Goal: Task Accomplishment & Management: Manage account settings

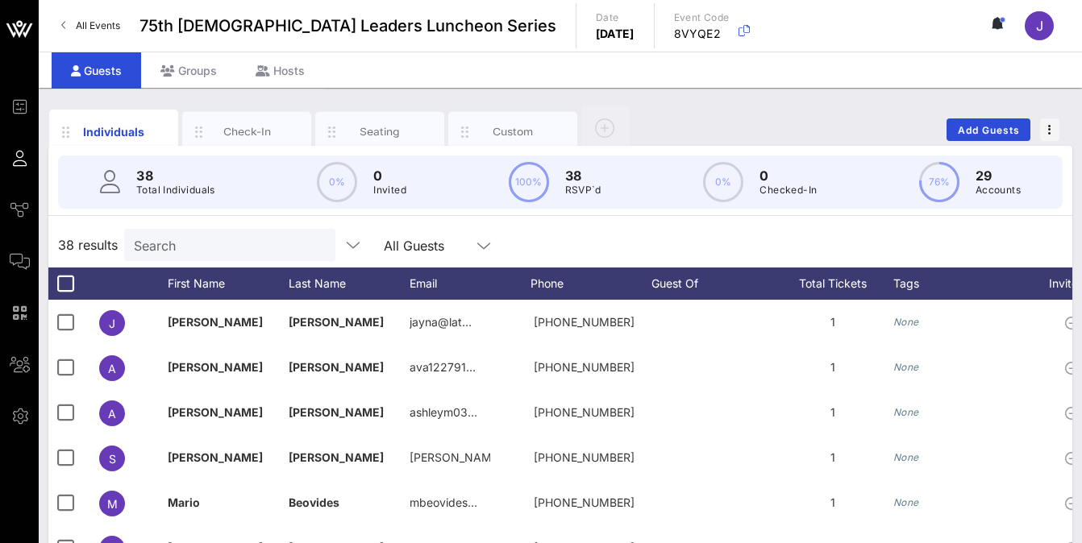
click at [827, 132] on div "Individuals Check-In Seating Custom Add Guests" at bounding box center [560, 130] width 1024 height 52
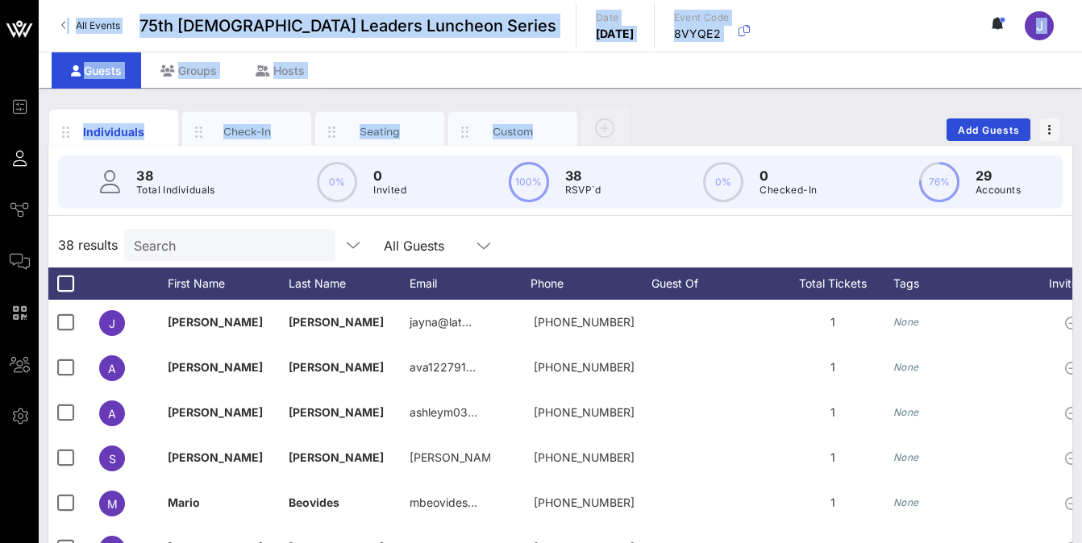
drag, startPoint x: 2, startPoint y: 142, endPoint x: -115, endPoint y: 156, distance: 118.6
click at [0, 156] on html "Event Builder Guests Journeys Comms QR Scanner Team Settings 75th [DEMOGRAPHIC_…" at bounding box center [541, 271] width 1082 height 543
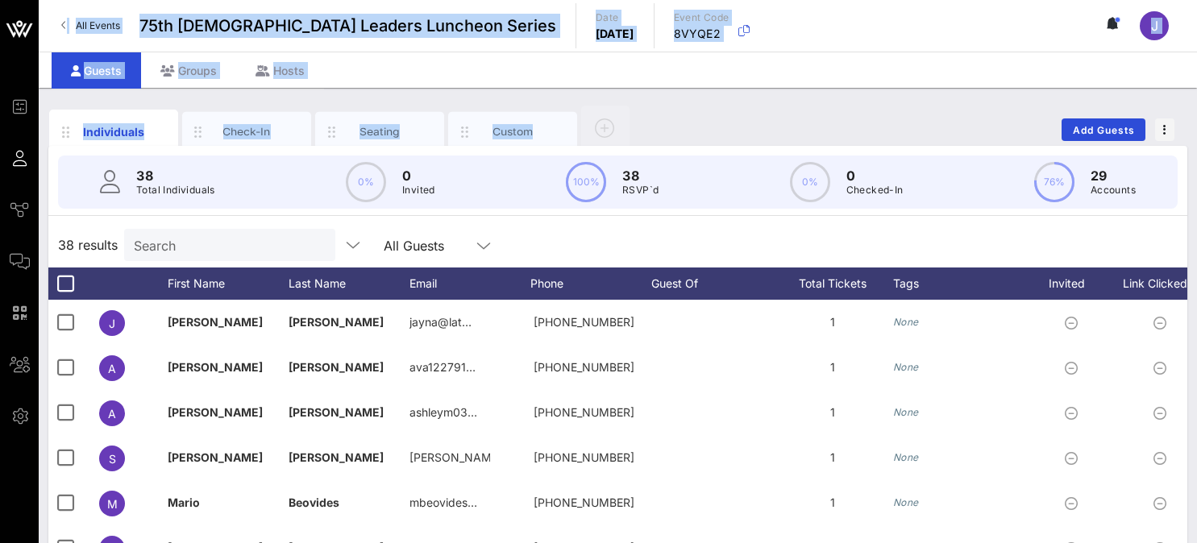
click at [906, 110] on div "Individuals Check-In Seating Custom Add Guests" at bounding box center [617, 130] width 1139 height 52
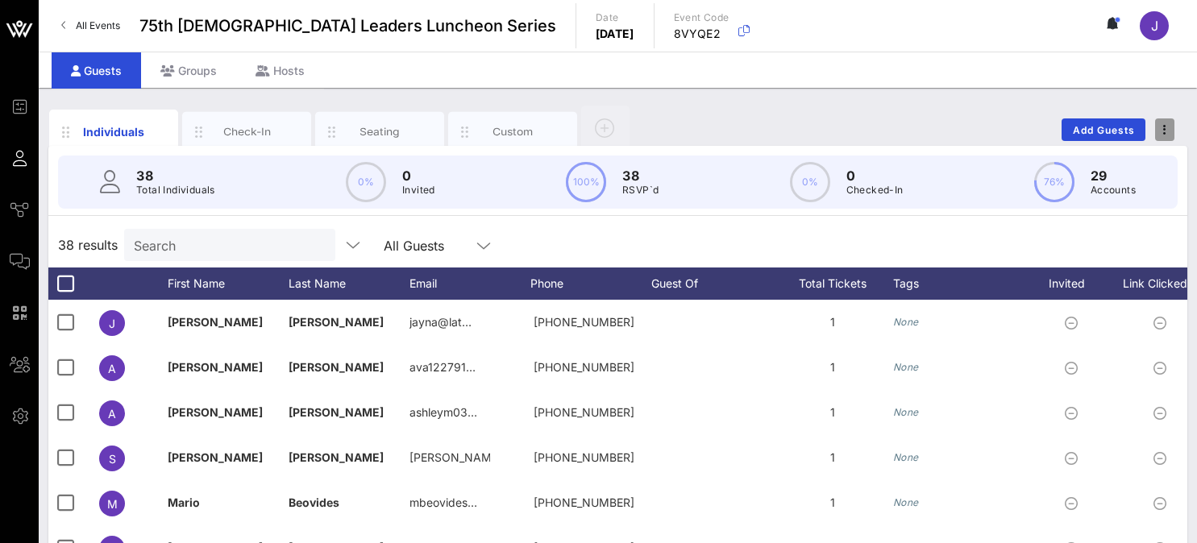
click at [906, 131] on icon "button" at bounding box center [1164, 129] width 3 height 11
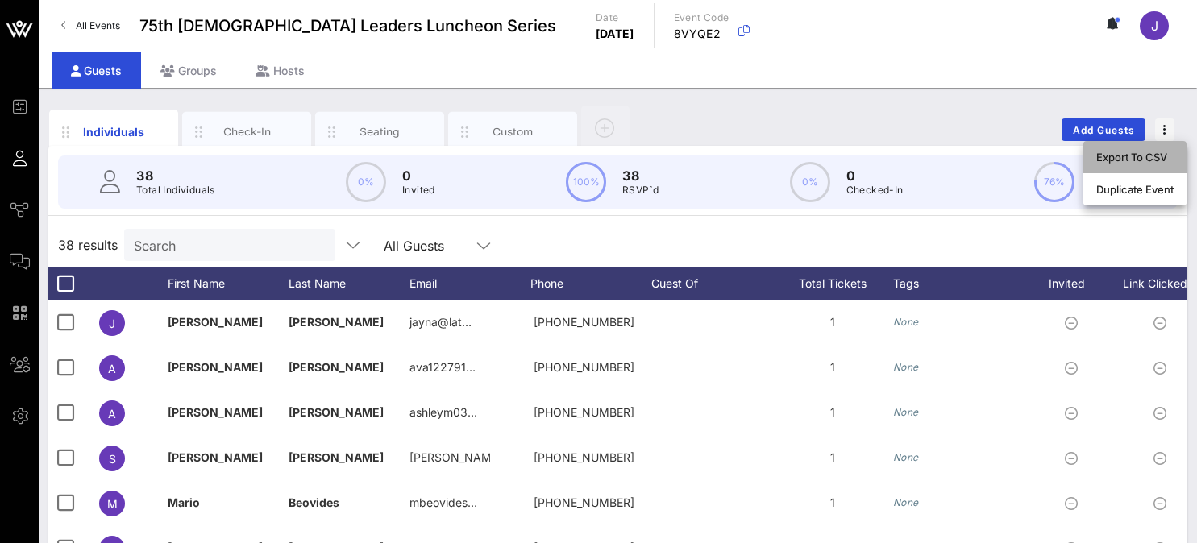
click at [906, 156] on div "Export To CSV" at bounding box center [1135, 157] width 77 height 13
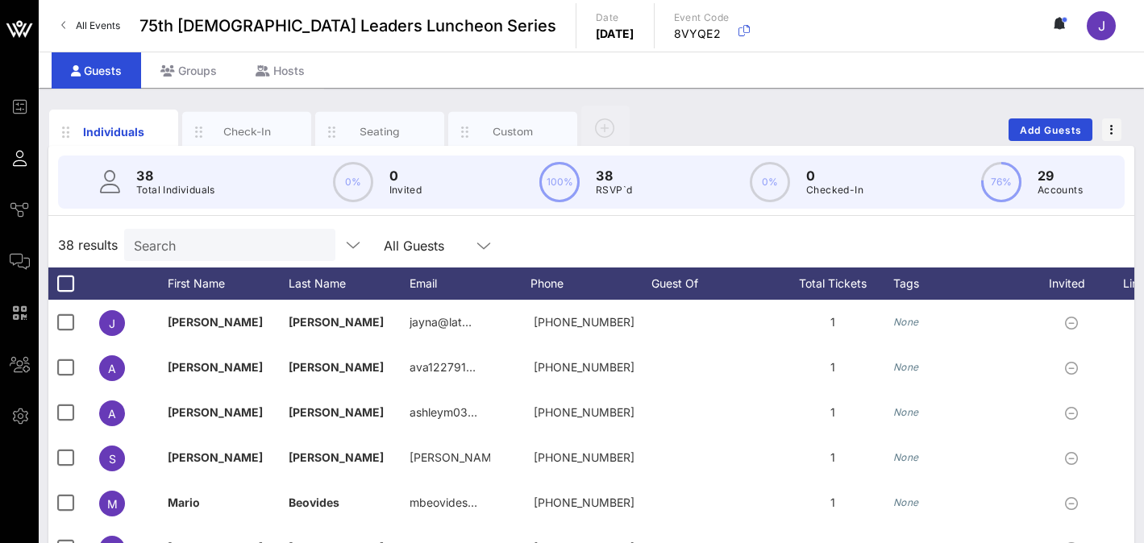
click at [213, 239] on input "Search" at bounding box center [228, 245] width 189 height 21
click at [73, 28] on link "All Events" at bounding box center [91, 26] width 78 height 26
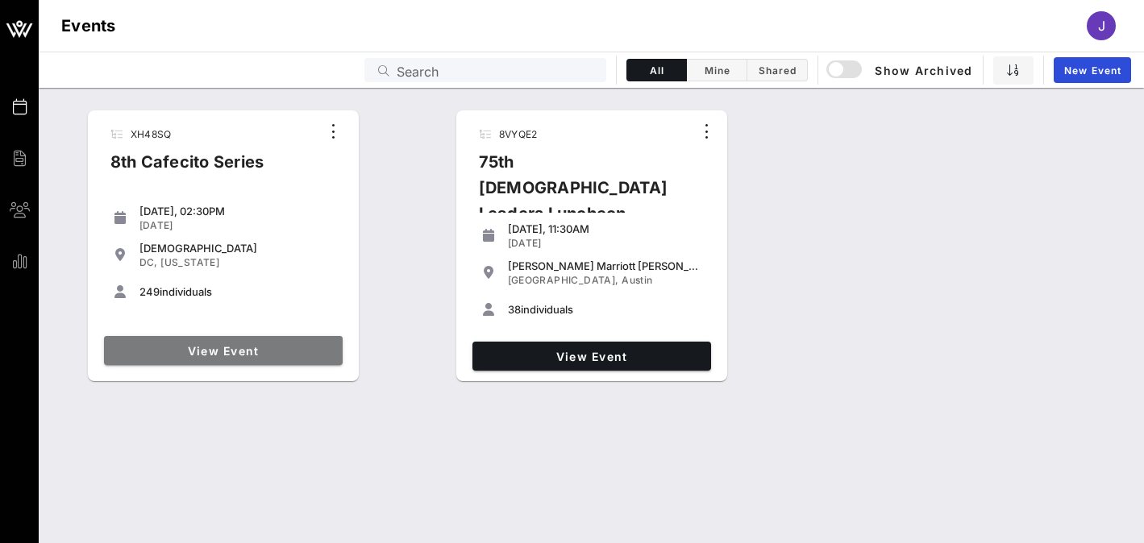
click at [239, 350] on span "View Event" at bounding box center [223, 351] width 226 height 14
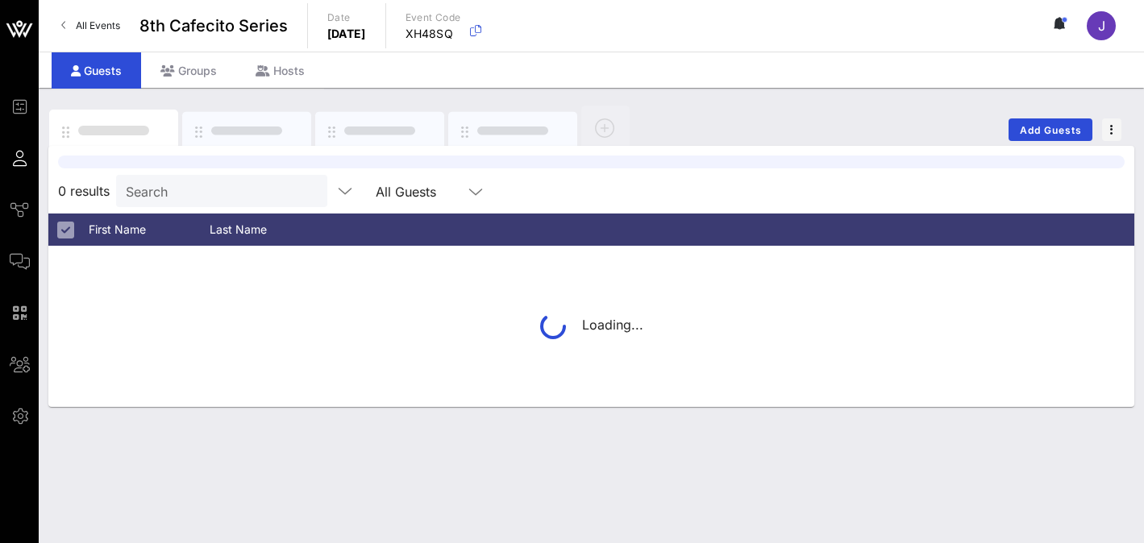
click at [178, 169] on div at bounding box center [591, 162] width 1067 height 13
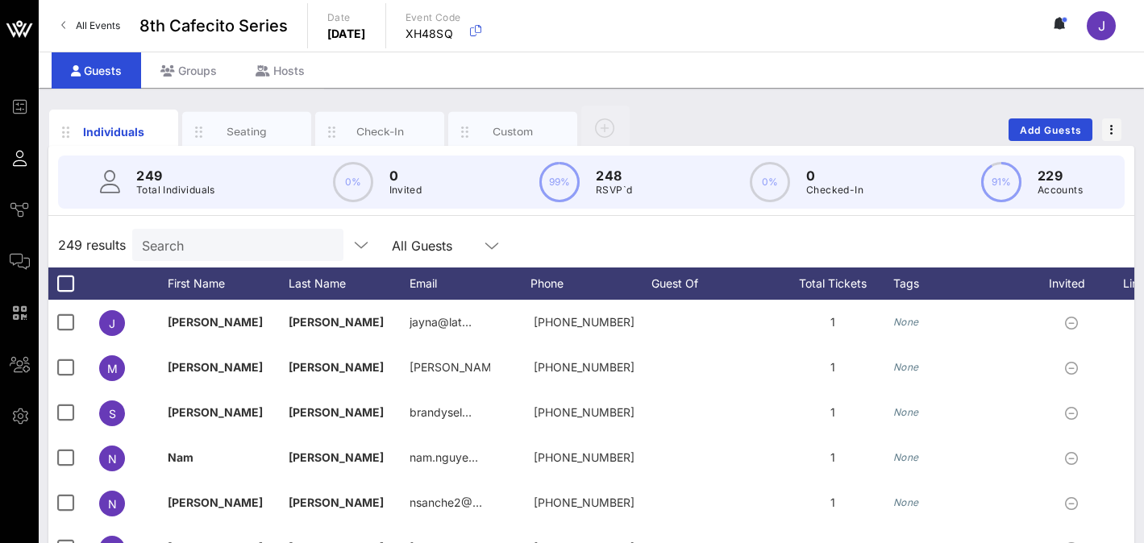
click at [181, 248] on input "Search" at bounding box center [236, 245] width 189 height 21
paste input "[PERSON_NAME]"
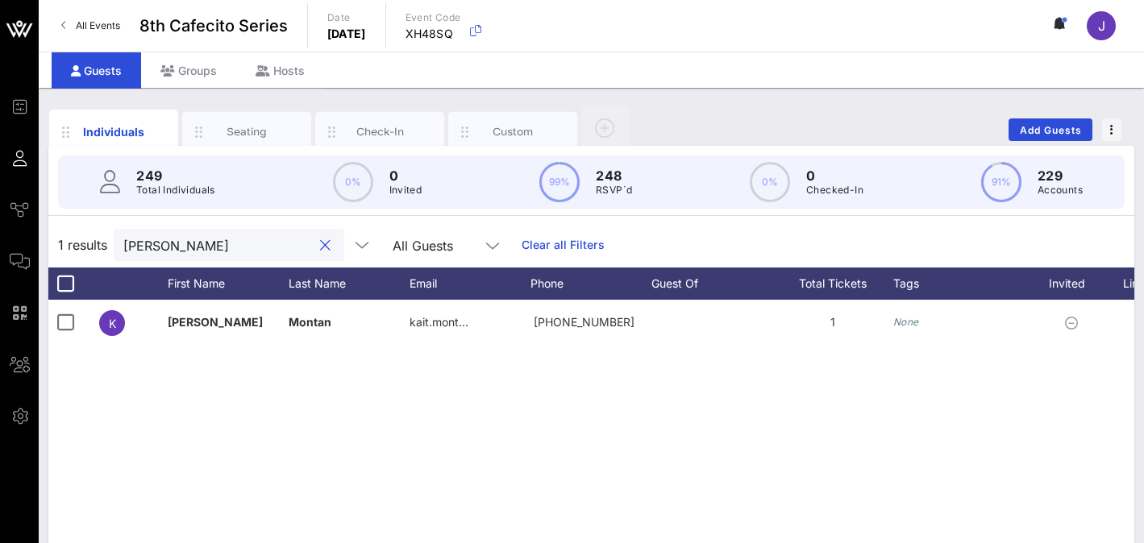
type input "[PERSON_NAME]"
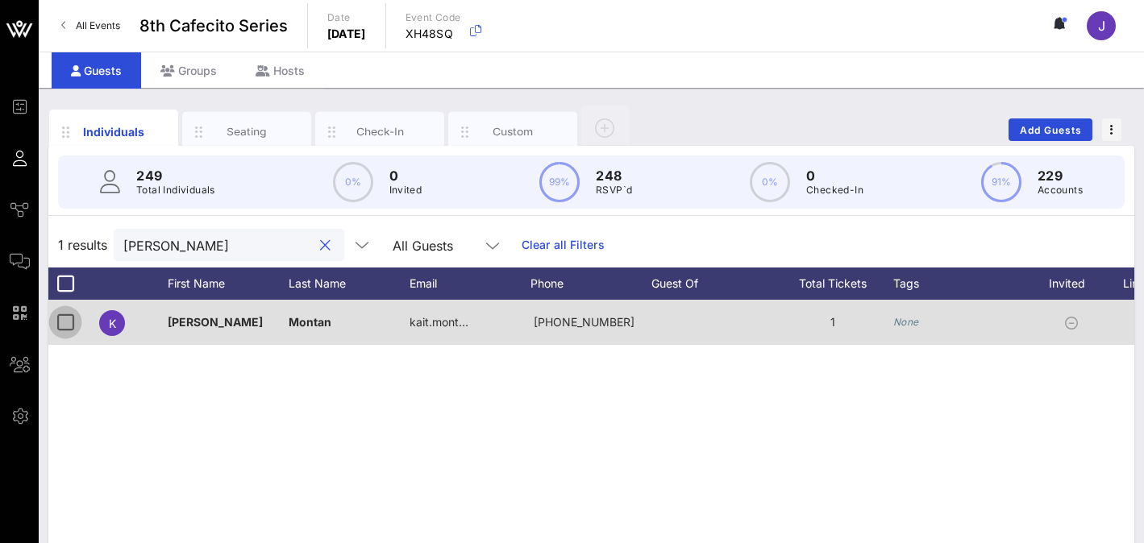
click at [70, 324] on div at bounding box center [65, 322] width 27 height 27
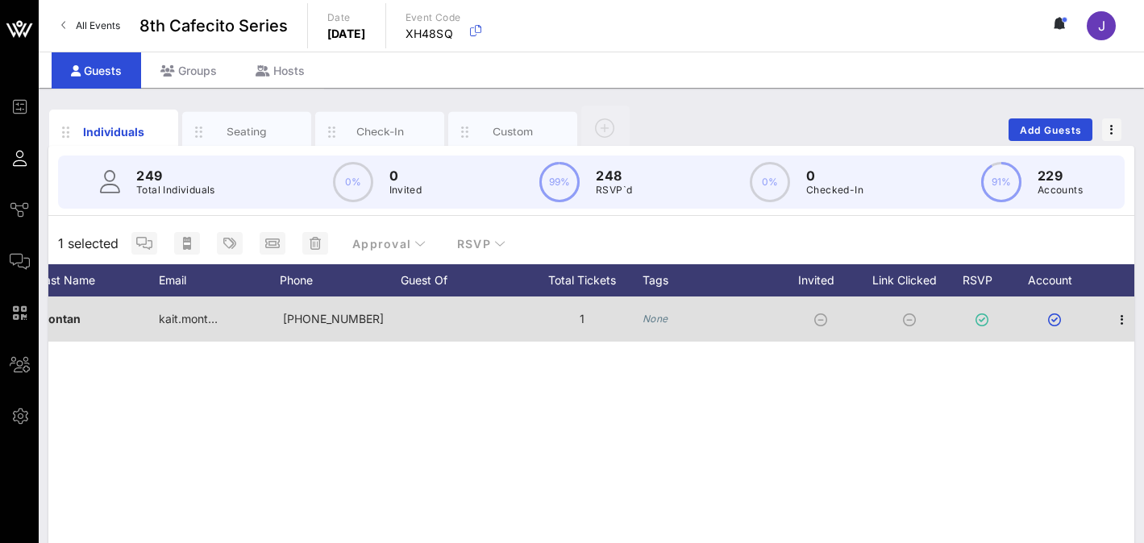
scroll to position [0, 259]
click at [906, 318] on icon "button" at bounding box center [1114, 319] width 19 height 19
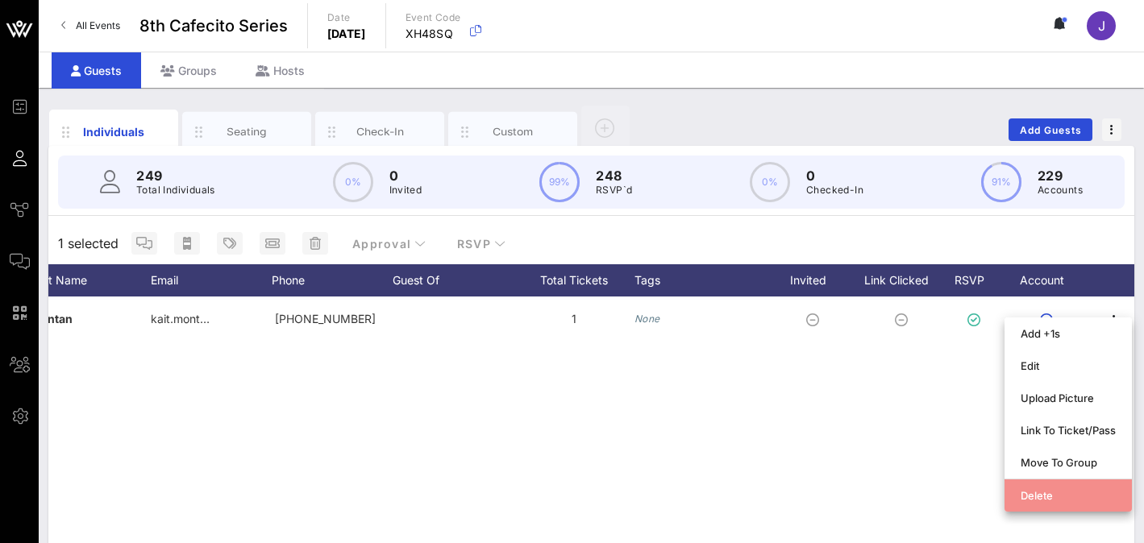
click at [906, 489] on div "Delete" at bounding box center [1068, 496] width 95 height 26
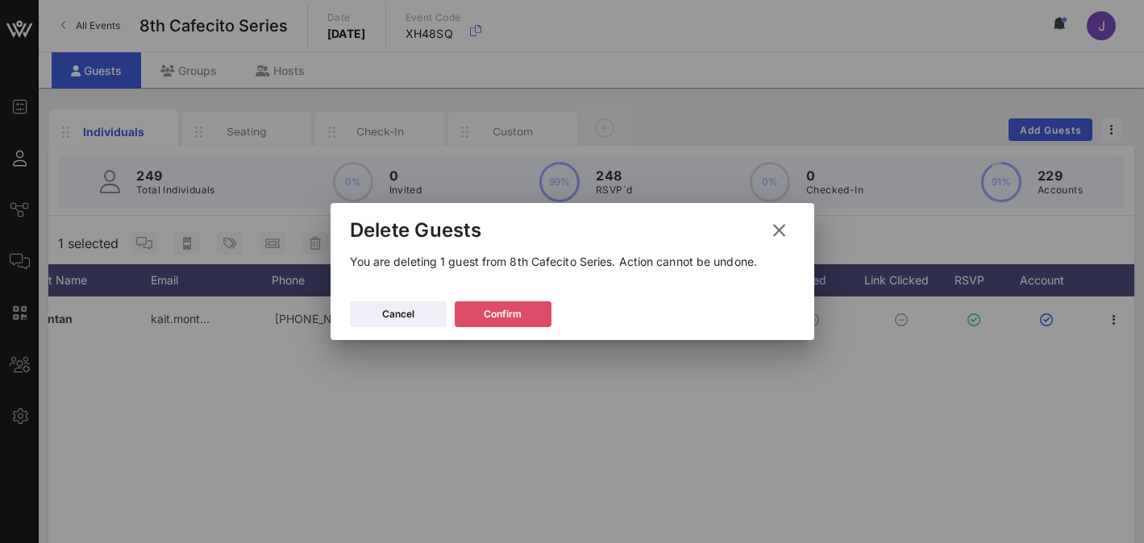
click at [519, 315] on div "Confirm" at bounding box center [503, 314] width 38 height 16
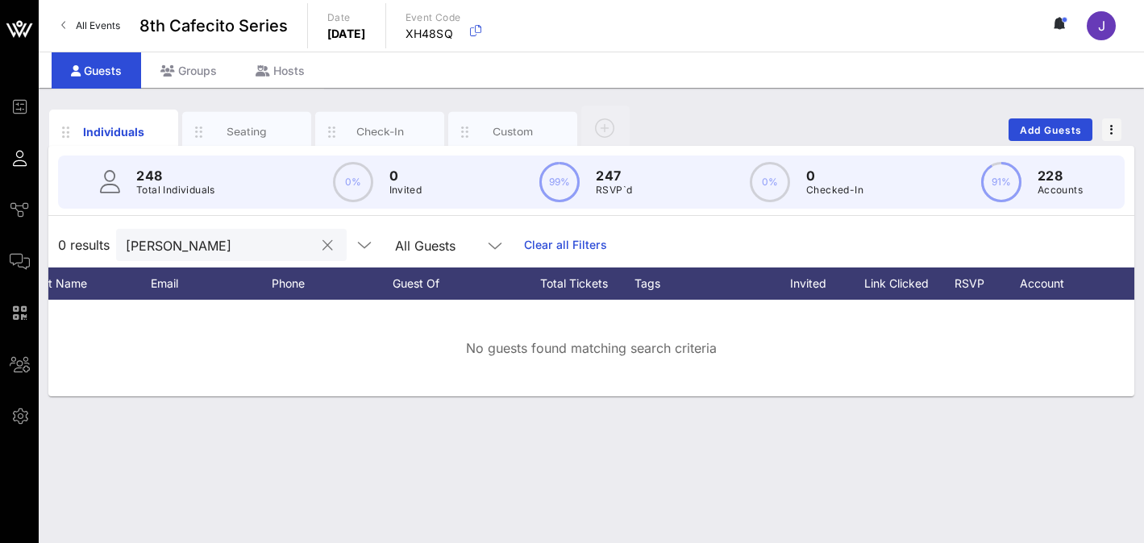
click at [323, 243] on button "clear icon" at bounding box center [328, 246] width 10 height 16
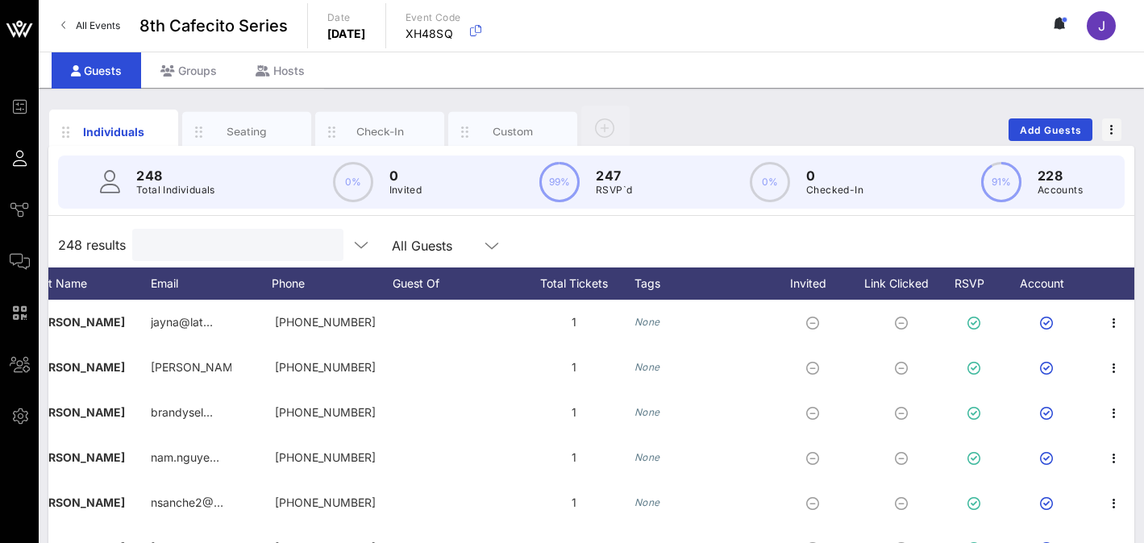
click at [242, 247] on input "text" at bounding box center [236, 245] width 189 height 21
type input "m"
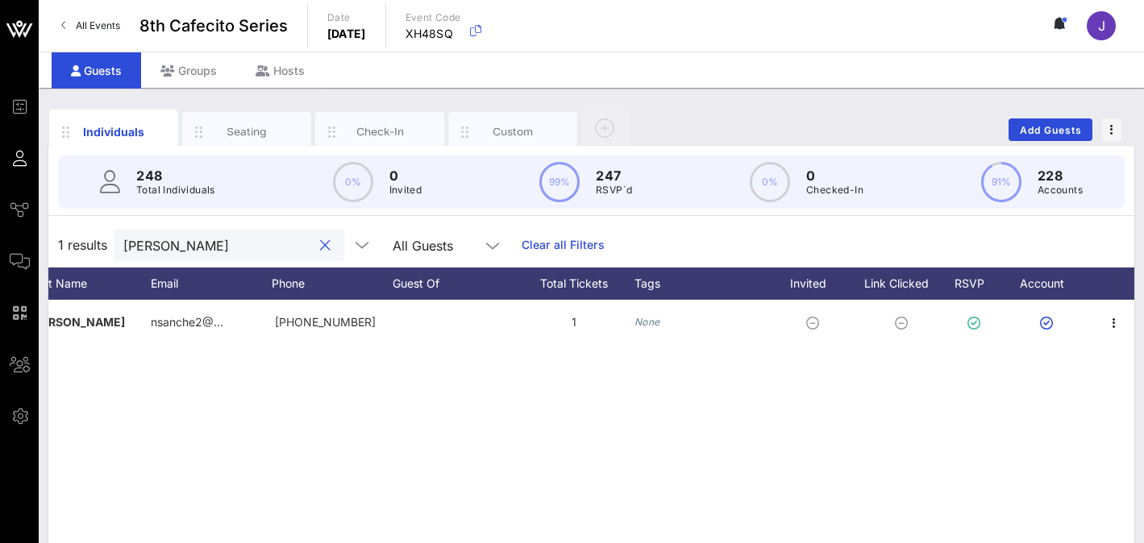
type input "[PERSON_NAME]"
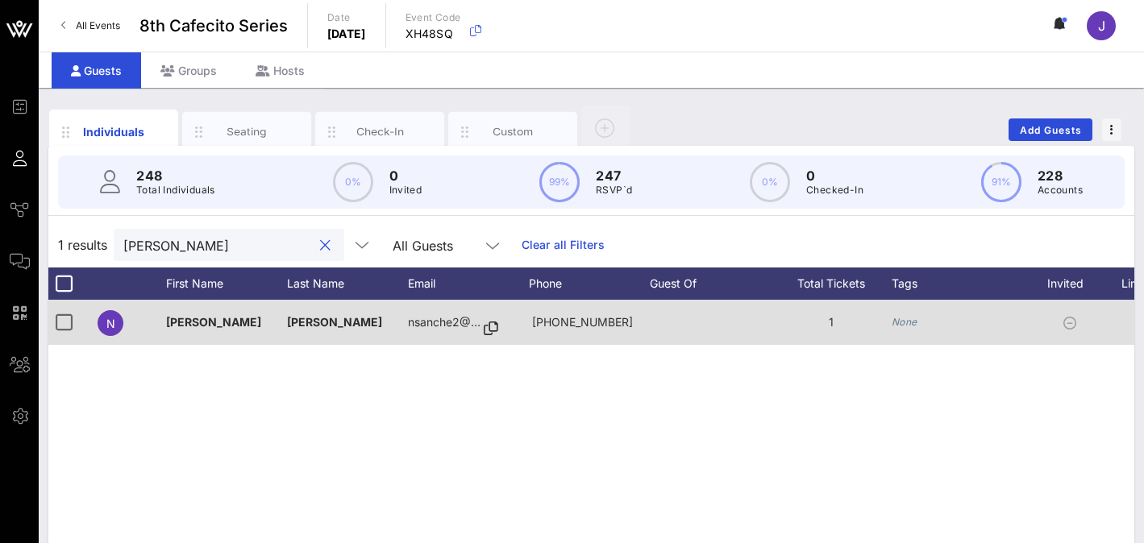
scroll to position [0, 0]
click at [69, 324] on div at bounding box center [65, 322] width 27 height 27
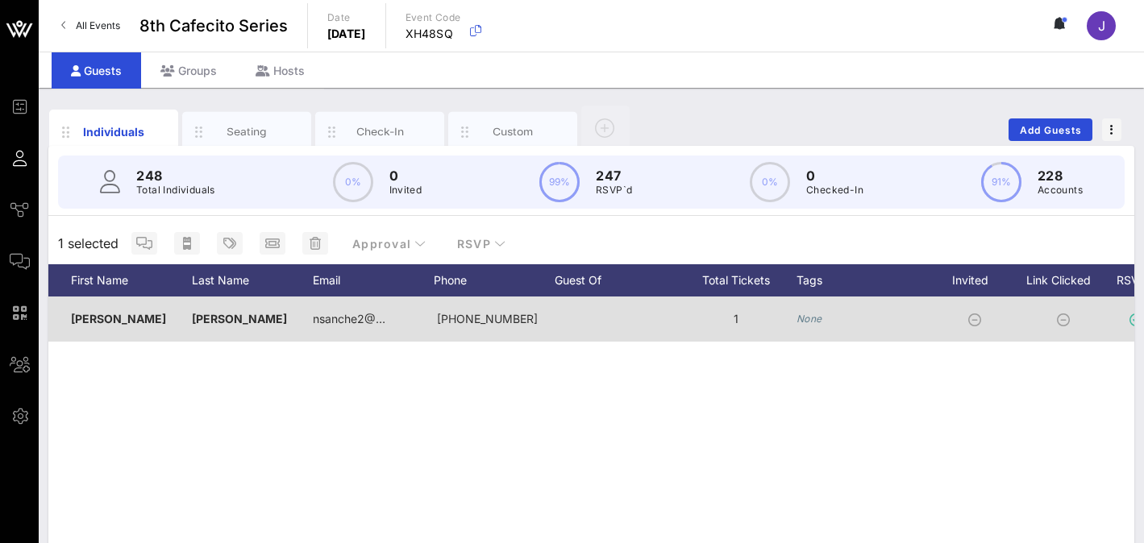
scroll to position [0, 259]
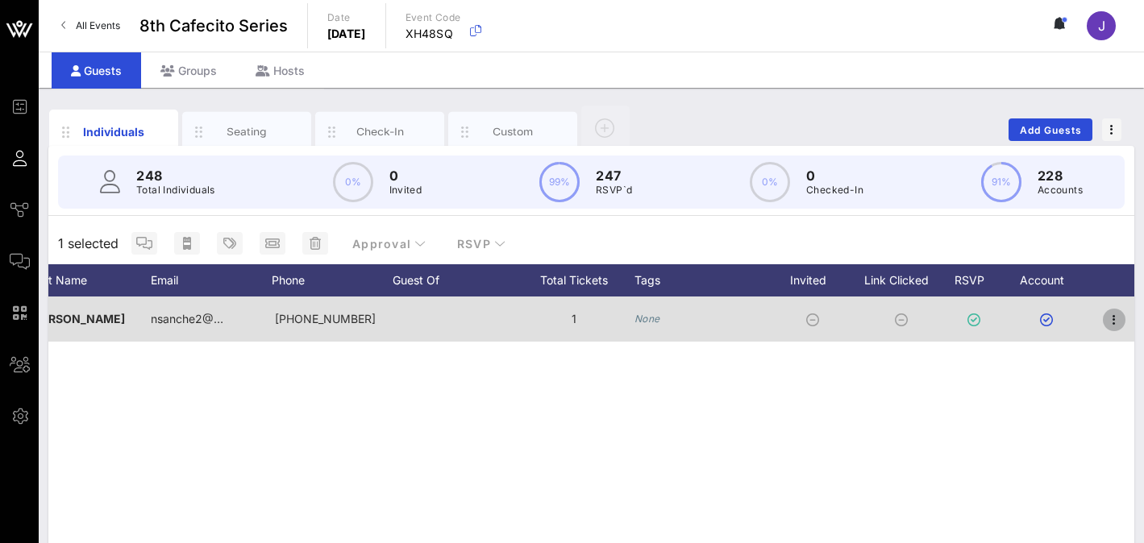
click at [906, 323] on icon "button" at bounding box center [1114, 319] width 19 height 19
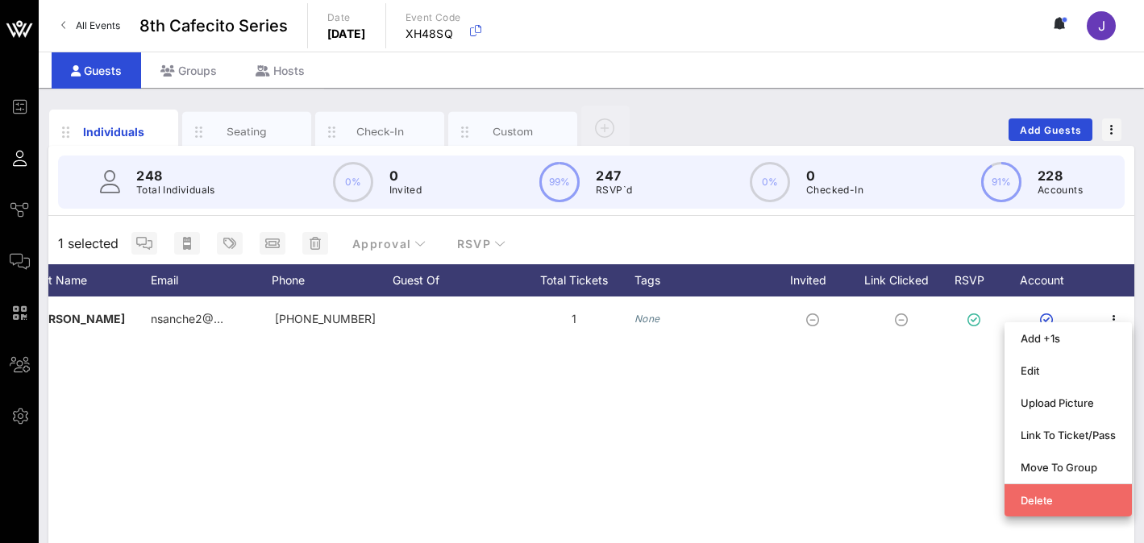
click at [906, 498] on div "Delete" at bounding box center [1068, 500] width 95 height 13
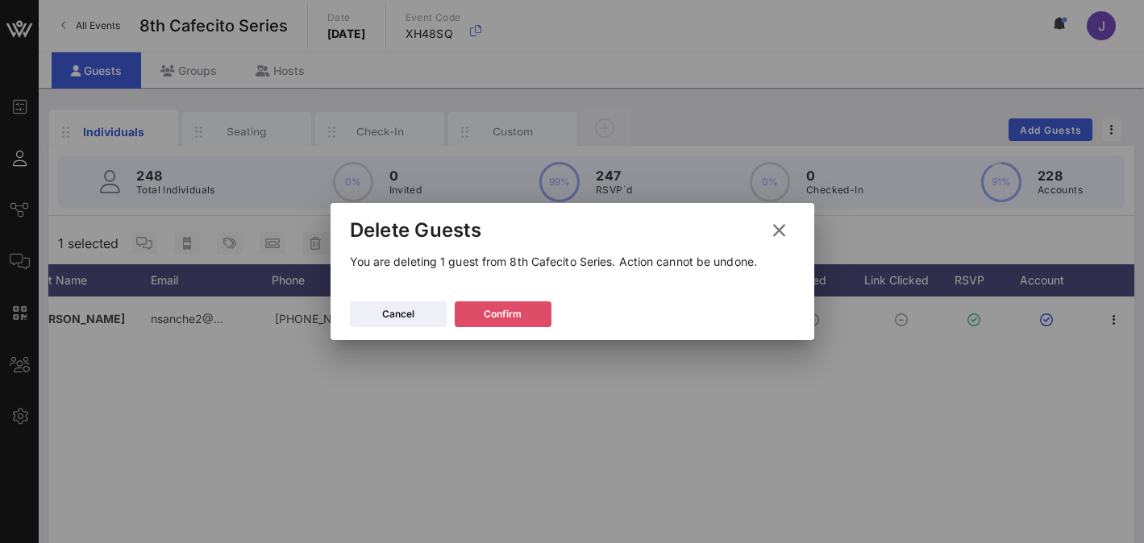
click at [499, 316] on icon at bounding box center [502, 314] width 15 height 15
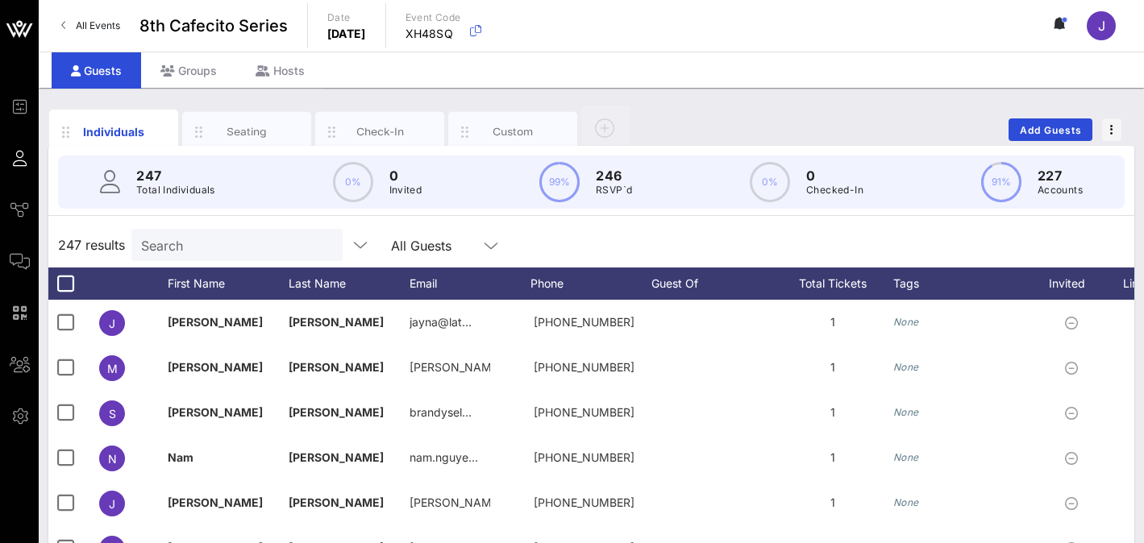
click at [177, 246] on input "Search" at bounding box center [235, 245] width 189 height 21
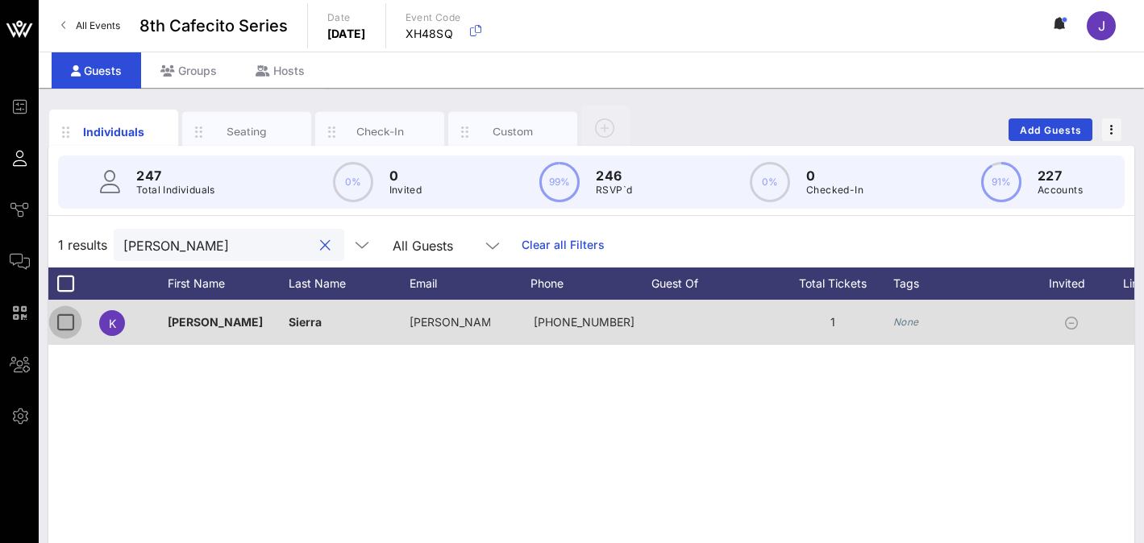
type input "[PERSON_NAME]"
click at [59, 322] on div at bounding box center [65, 322] width 27 height 27
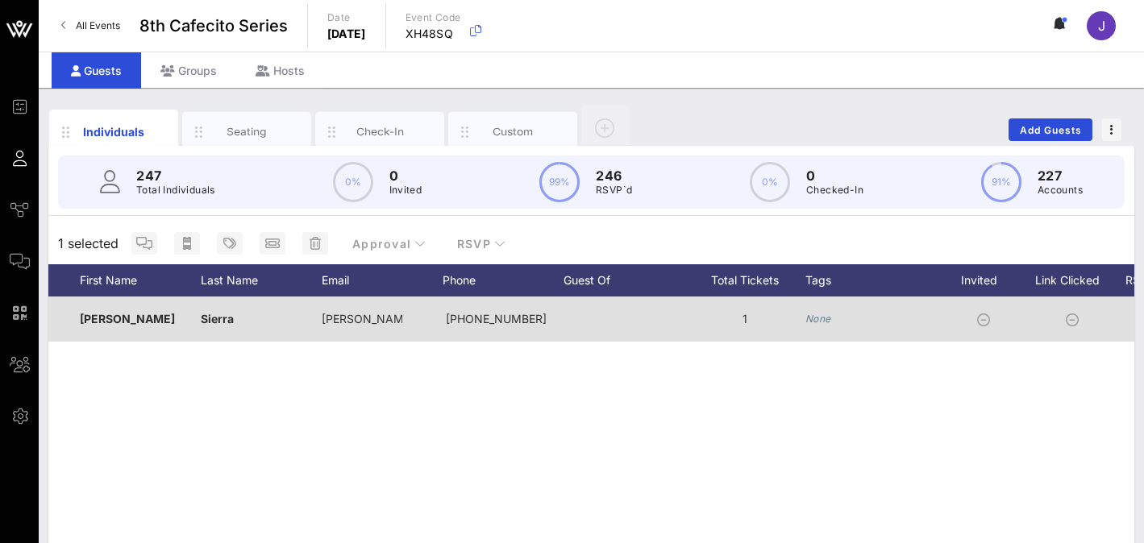
scroll to position [0, 259]
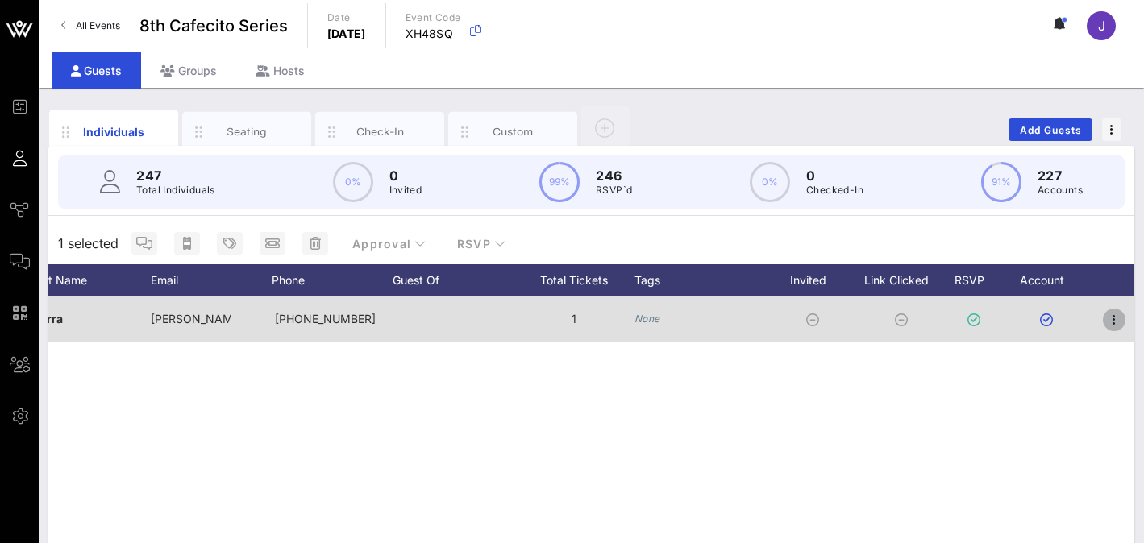
click at [906, 320] on icon "button" at bounding box center [1114, 319] width 19 height 19
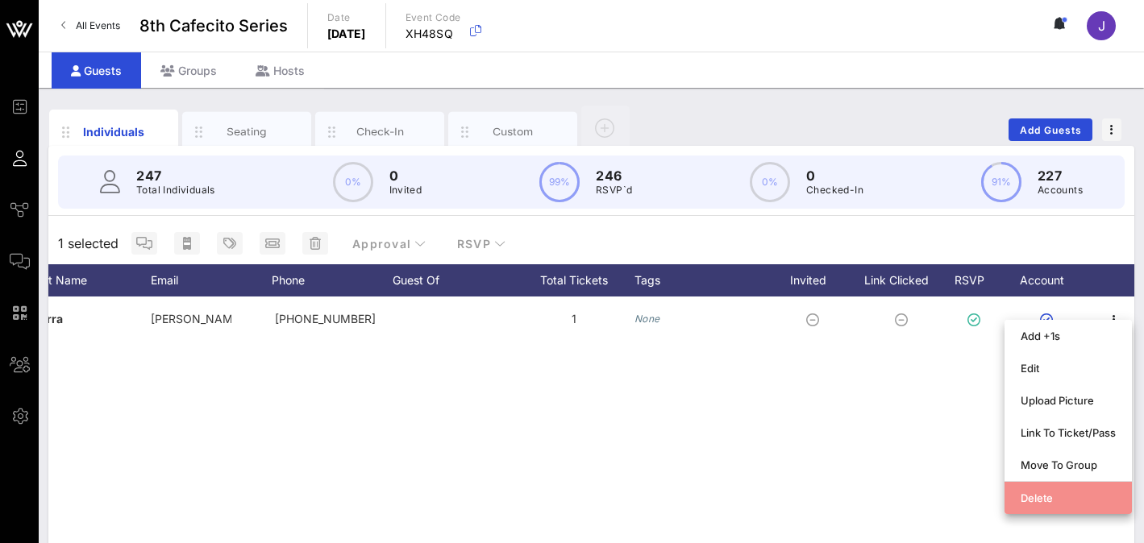
click at [906, 501] on div "Delete" at bounding box center [1068, 498] width 95 height 13
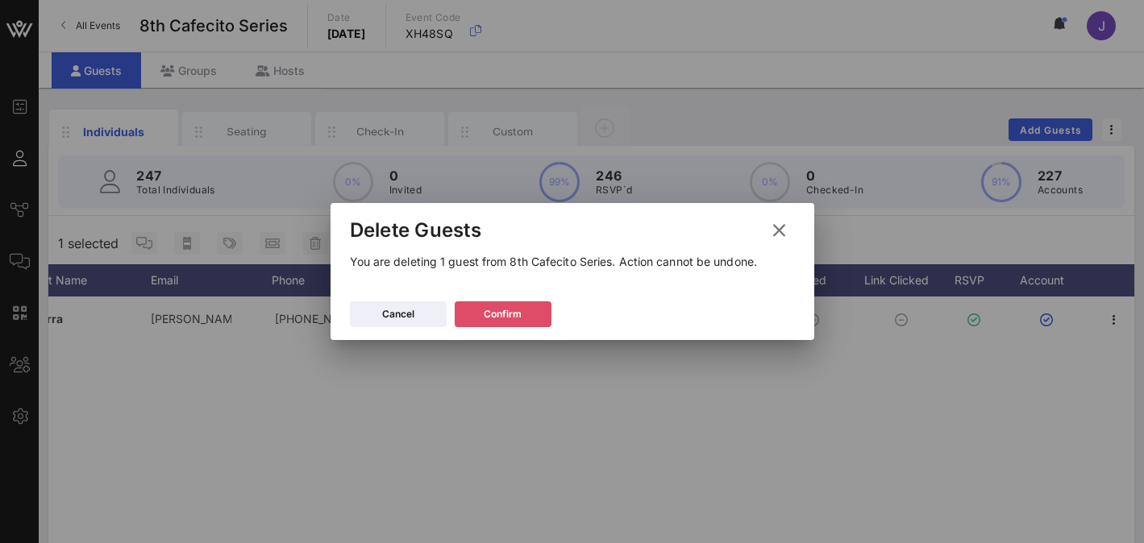
click at [510, 316] on div "Confirm" at bounding box center [503, 314] width 38 height 16
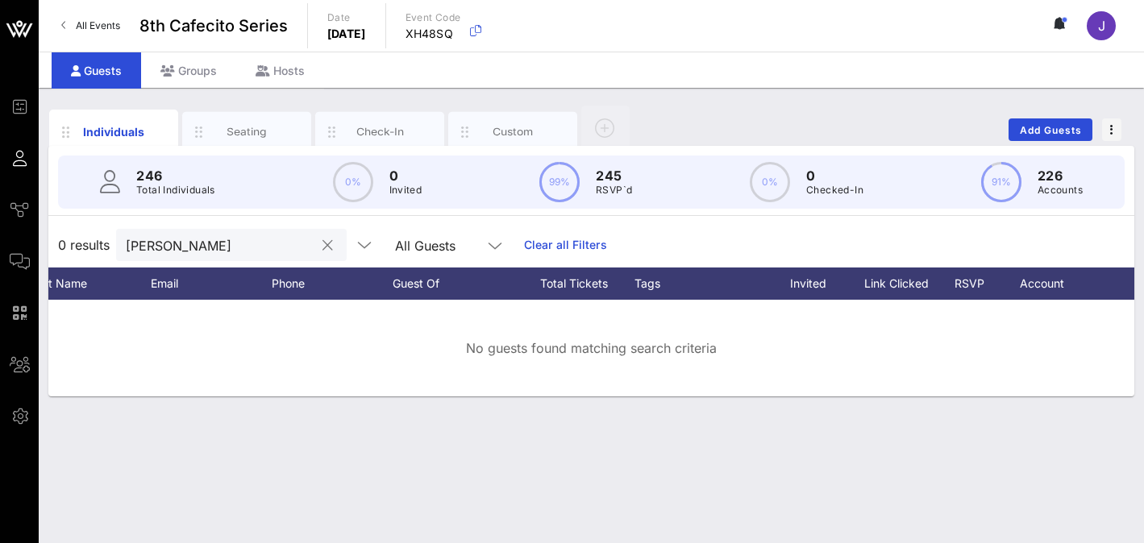
click at [237, 249] on input "[PERSON_NAME]" at bounding box center [220, 245] width 189 height 21
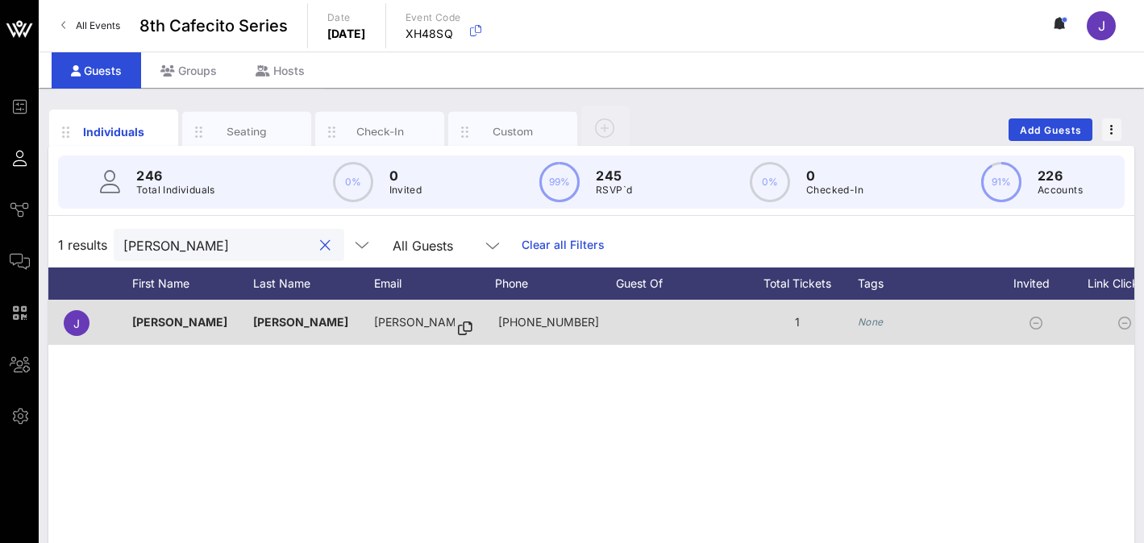
scroll to position [0, 0]
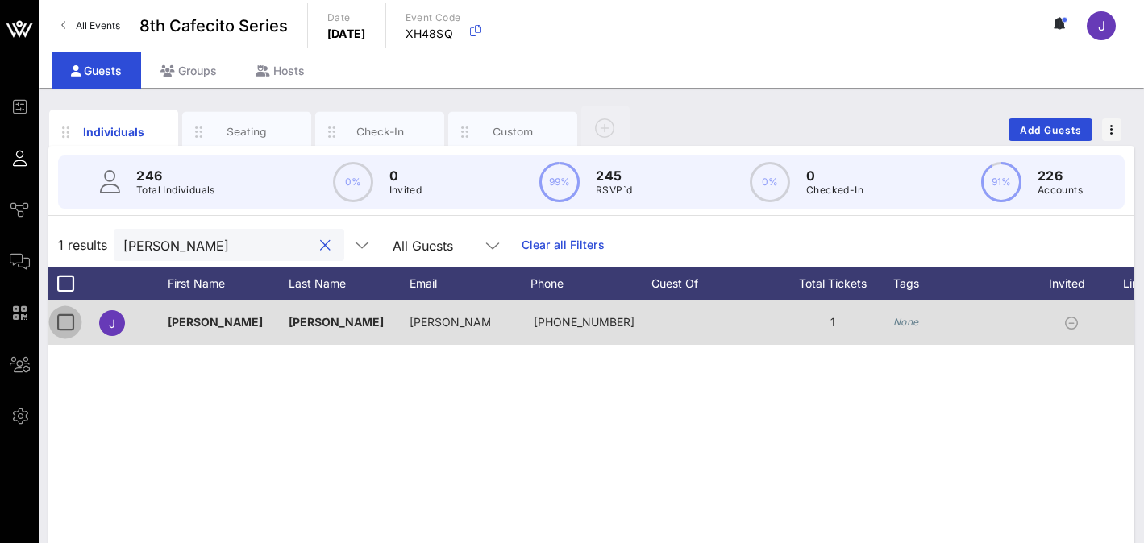
type input "[PERSON_NAME]"
click at [61, 323] on div at bounding box center [65, 322] width 27 height 27
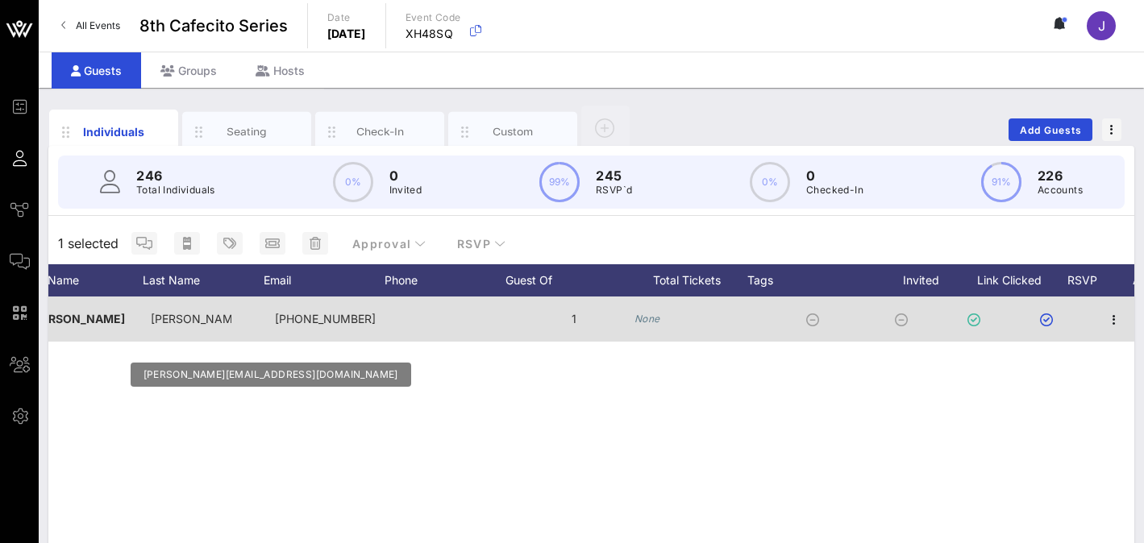
scroll to position [0, 259]
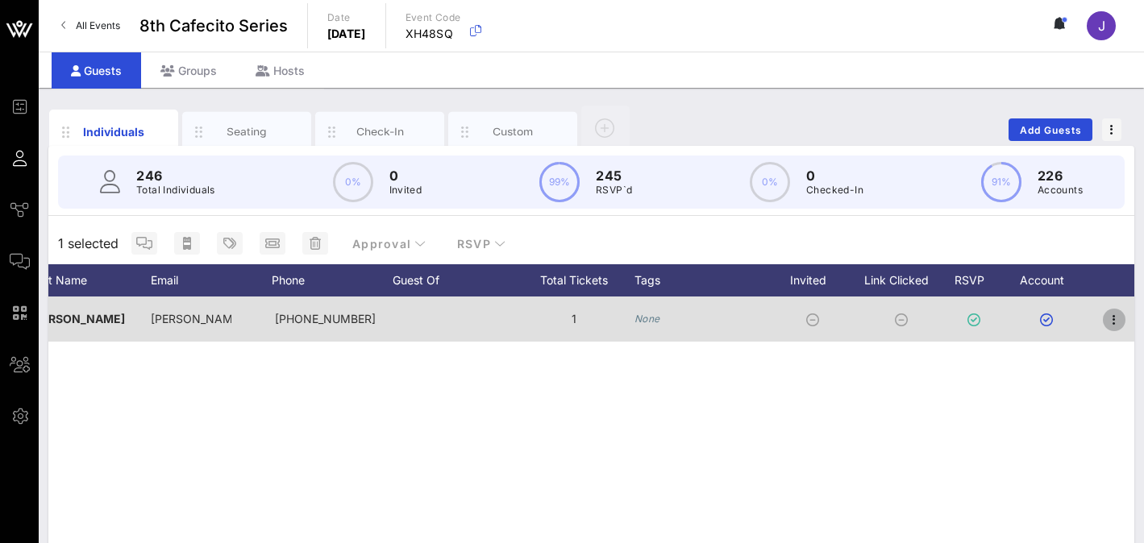
click at [906, 314] on icon "button" at bounding box center [1114, 319] width 19 height 19
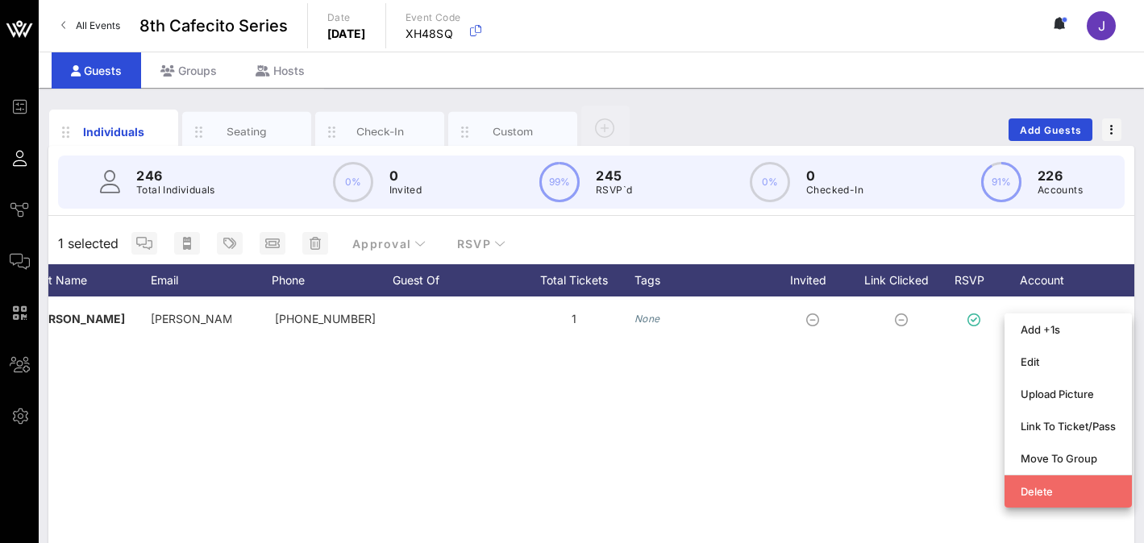
click at [906, 489] on div "Delete" at bounding box center [1068, 491] width 95 height 13
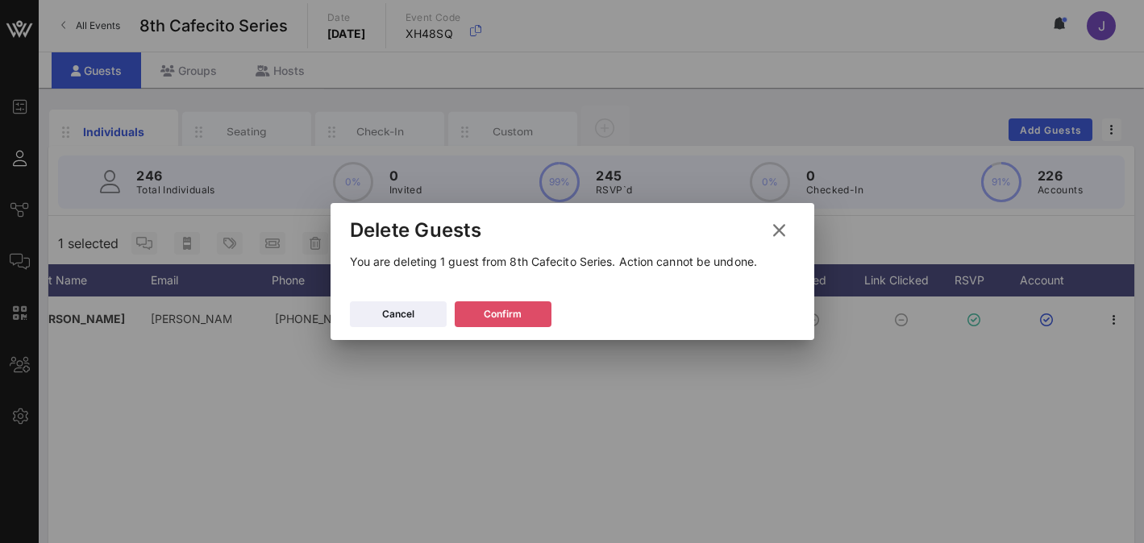
click at [532, 315] on button "Confirm" at bounding box center [503, 315] width 97 height 26
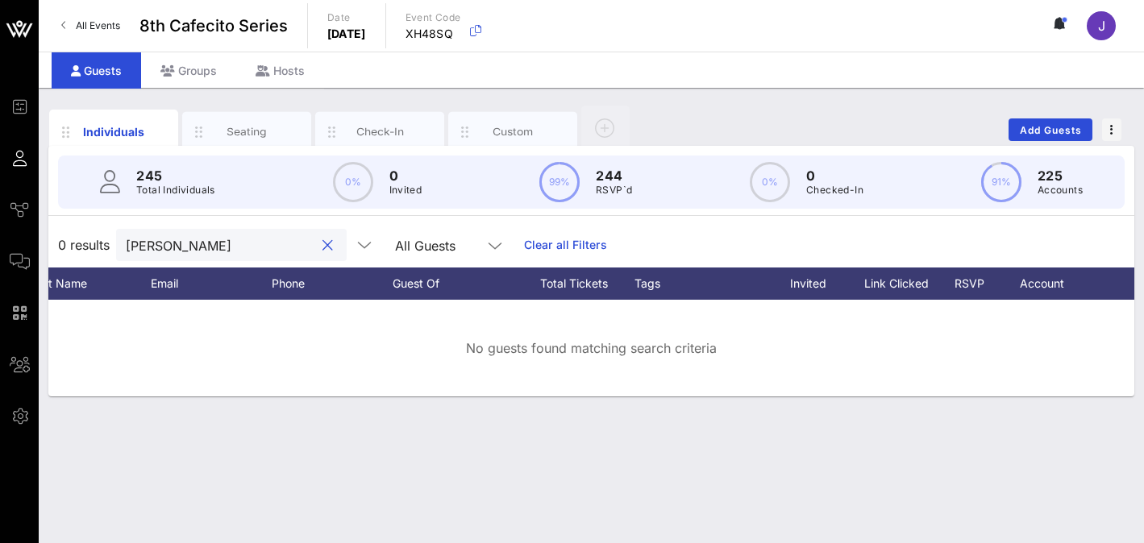
click at [239, 252] on input "[PERSON_NAME]" at bounding box center [220, 245] width 189 height 21
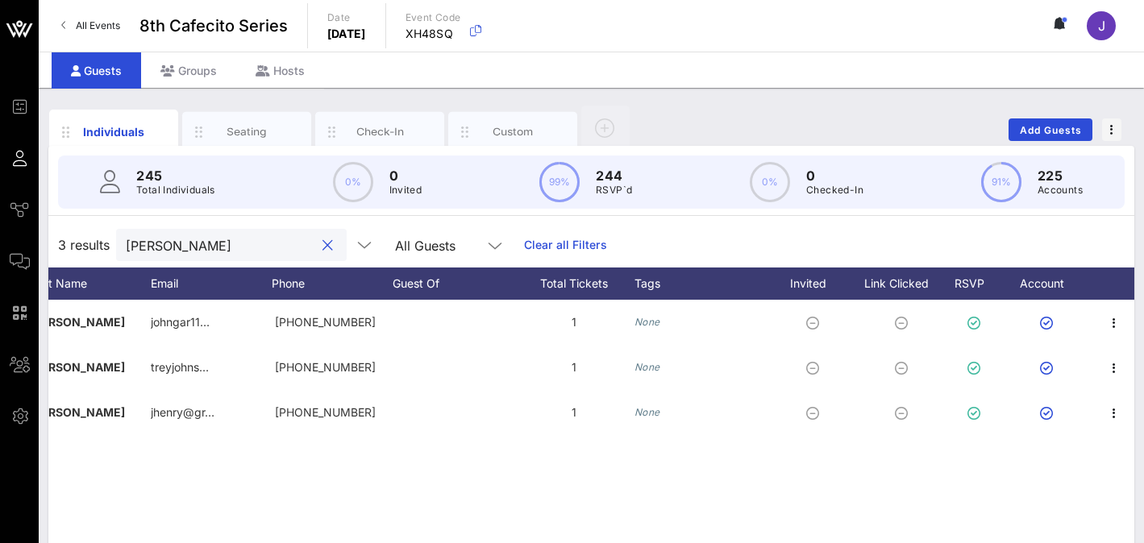
type input "[PERSON_NAME]"
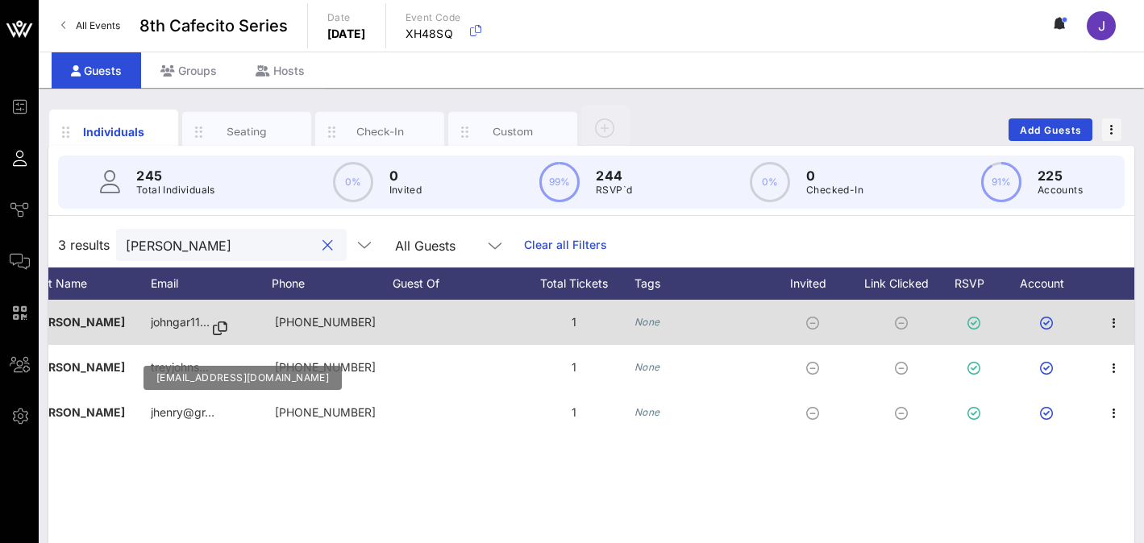
scroll to position [0, 0]
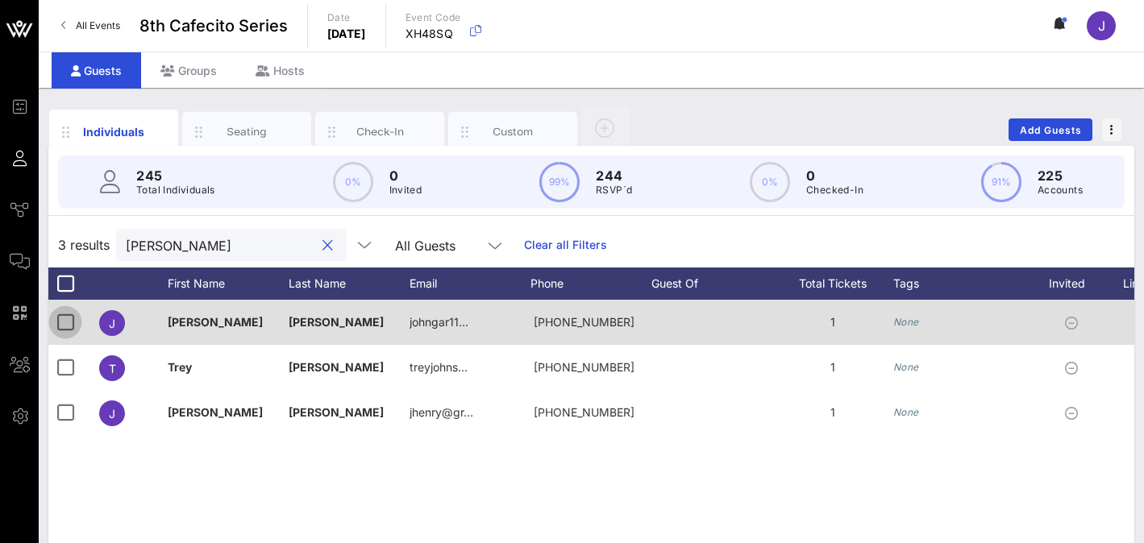
click at [65, 326] on div at bounding box center [65, 322] width 27 height 27
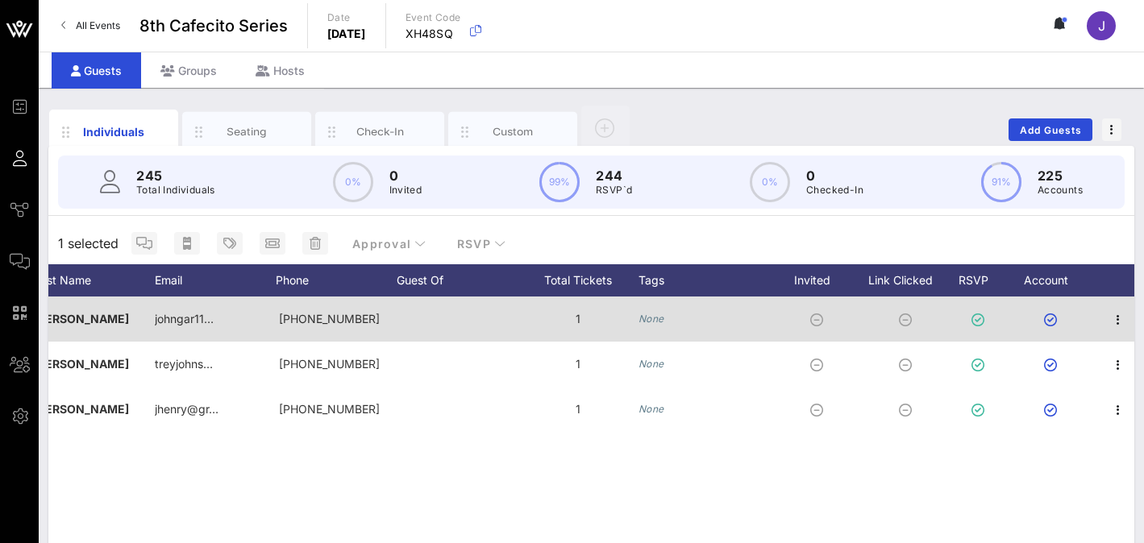
scroll to position [0, 259]
click at [906, 320] on icon "button" at bounding box center [1114, 319] width 19 height 19
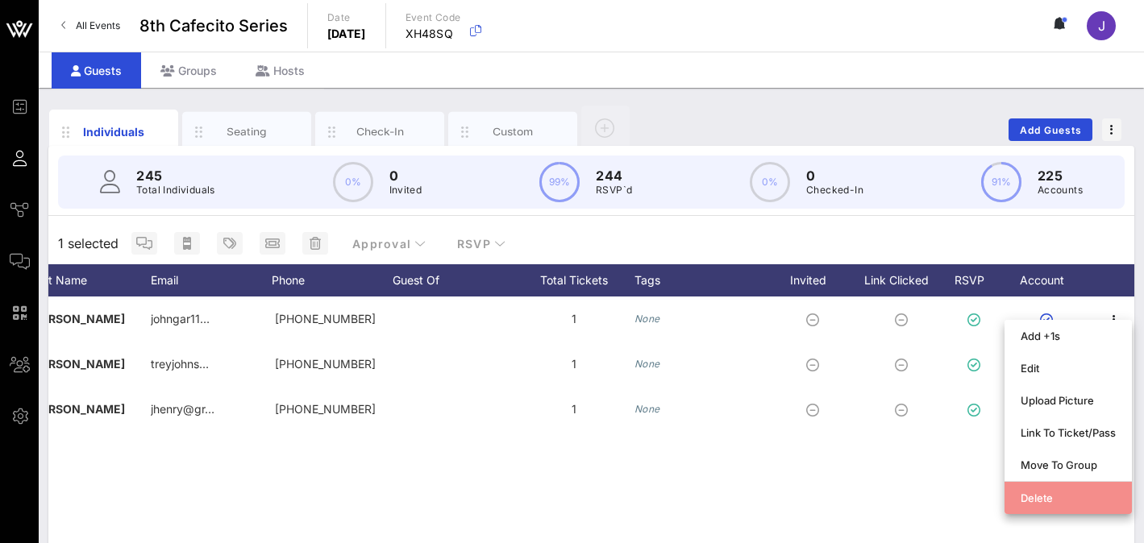
click at [906, 494] on div "Delete" at bounding box center [1068, 498] width 95 height 13
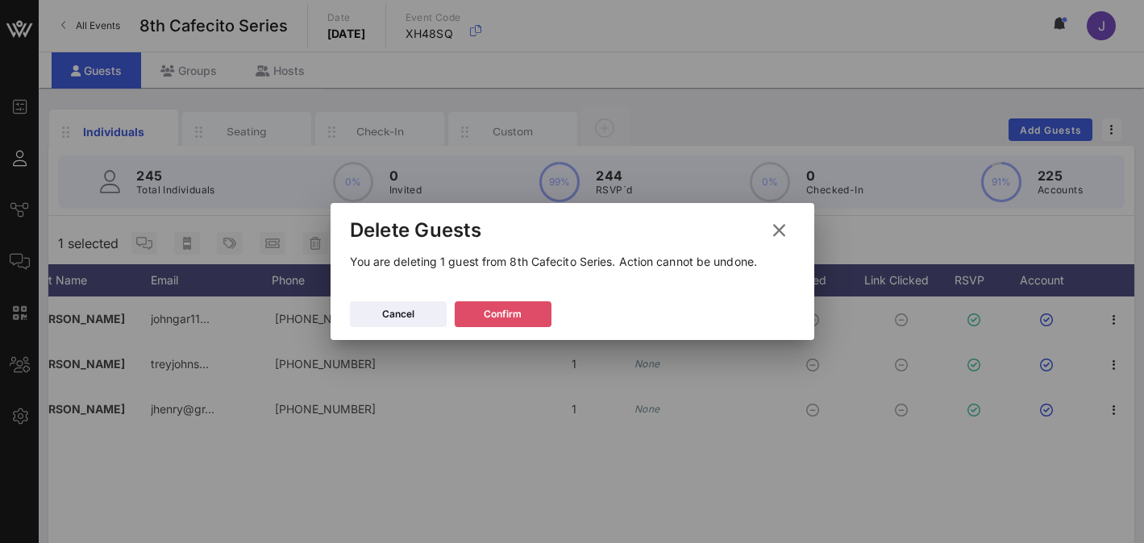
click at [529, 315] on button "Confirm" at bounding box center [503, 315] width 97 height 26
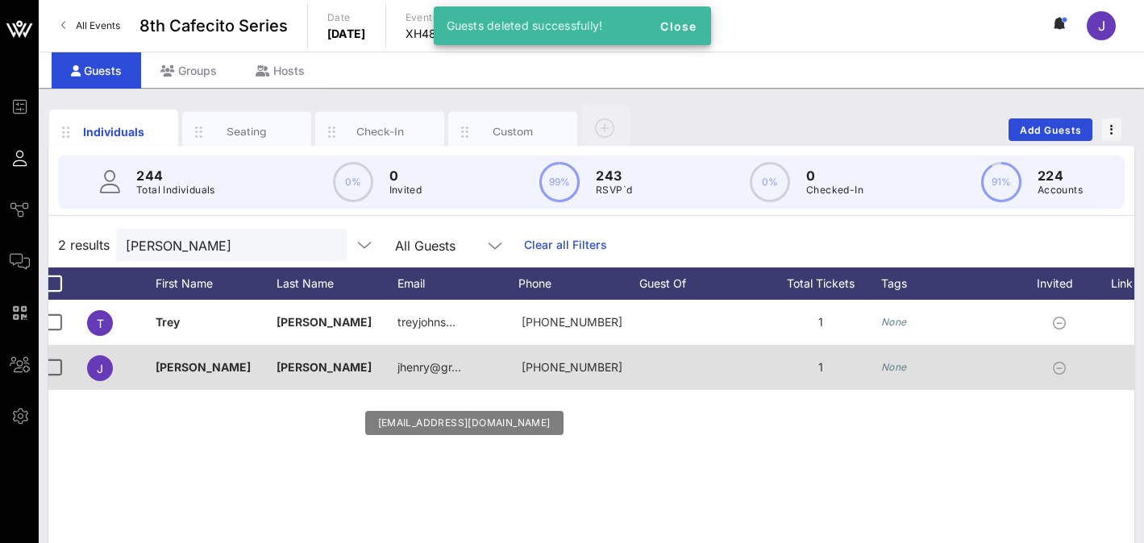
scroll to position [0, 0]
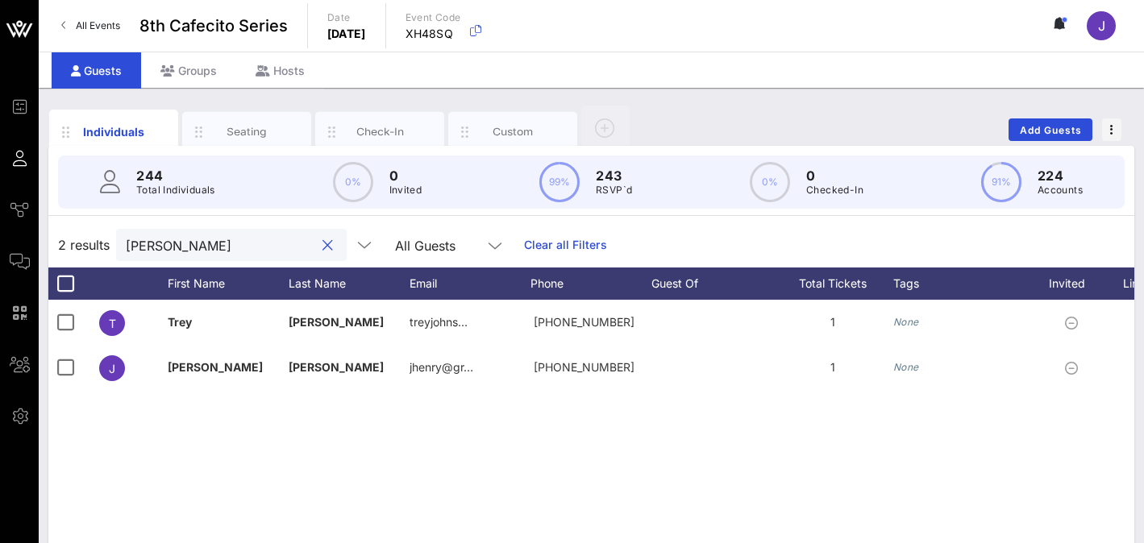
click at [147, 248] on input "[PERSON_NAME]" at bounding box center [220, 245] width 189 height 21
click at [148, 248] on input "[PERSON_NAME]" at bounding box center [220, 245] width 189 height 21
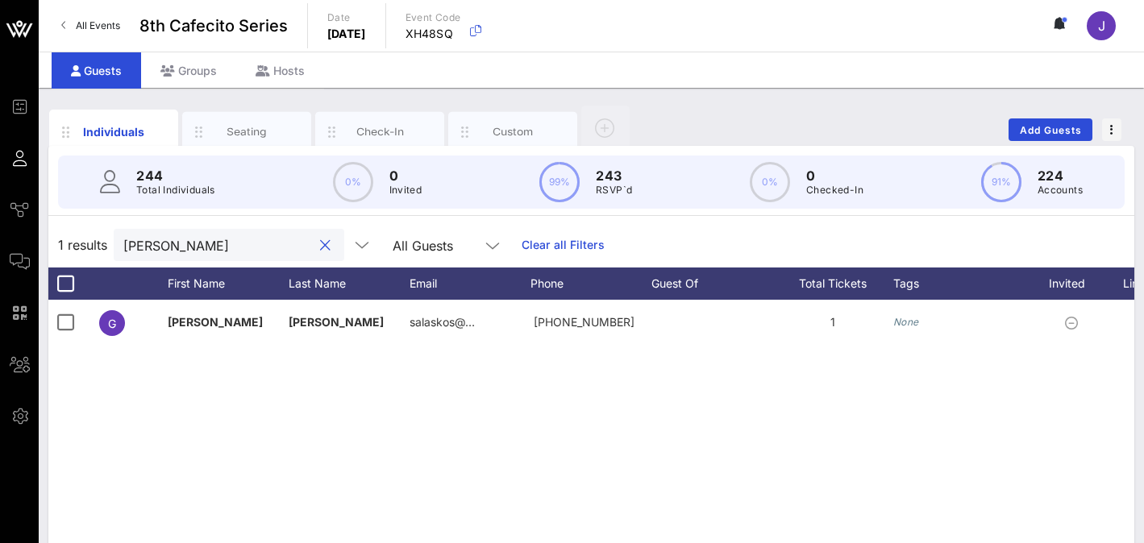
type input "[PERSON_NAME]"
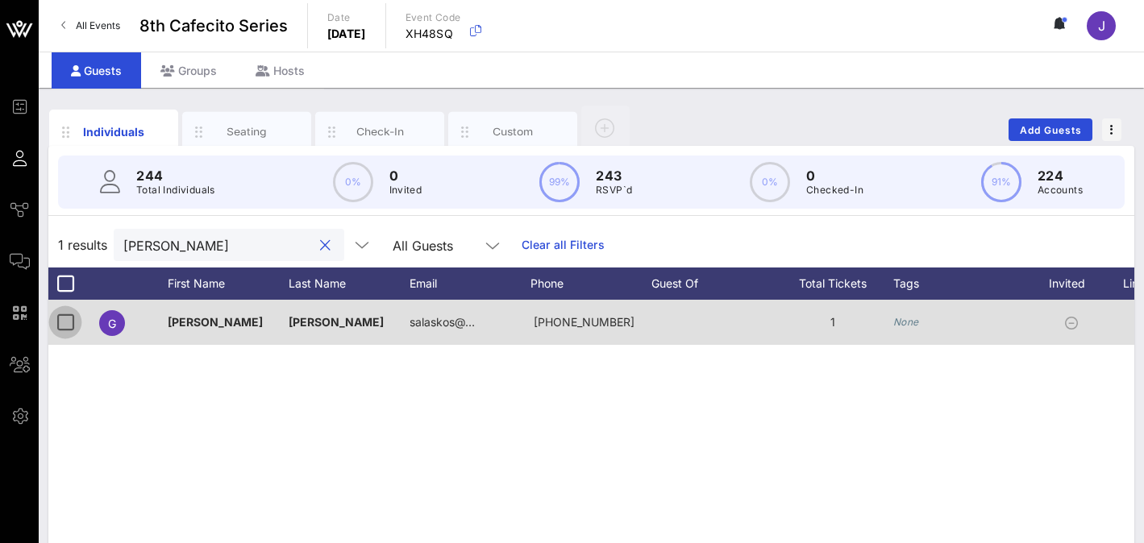
click at [65, 318] on div at bounding box center [65, 322] width 27 height 27
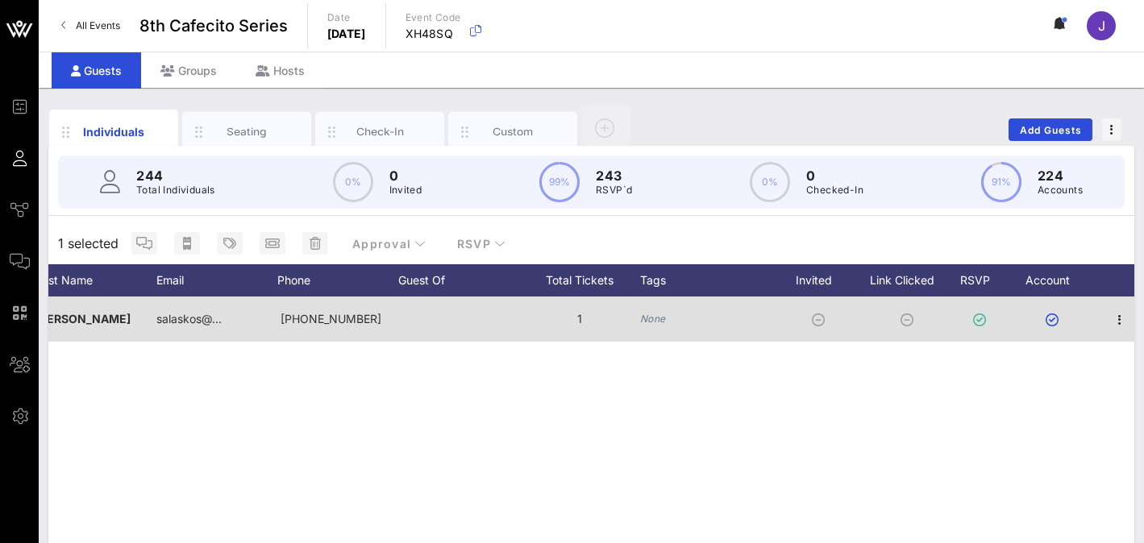
scroll to position [0, 259]
click at [906, 331] on button "button" at bounding box center [1114, 320] width 23 height 23
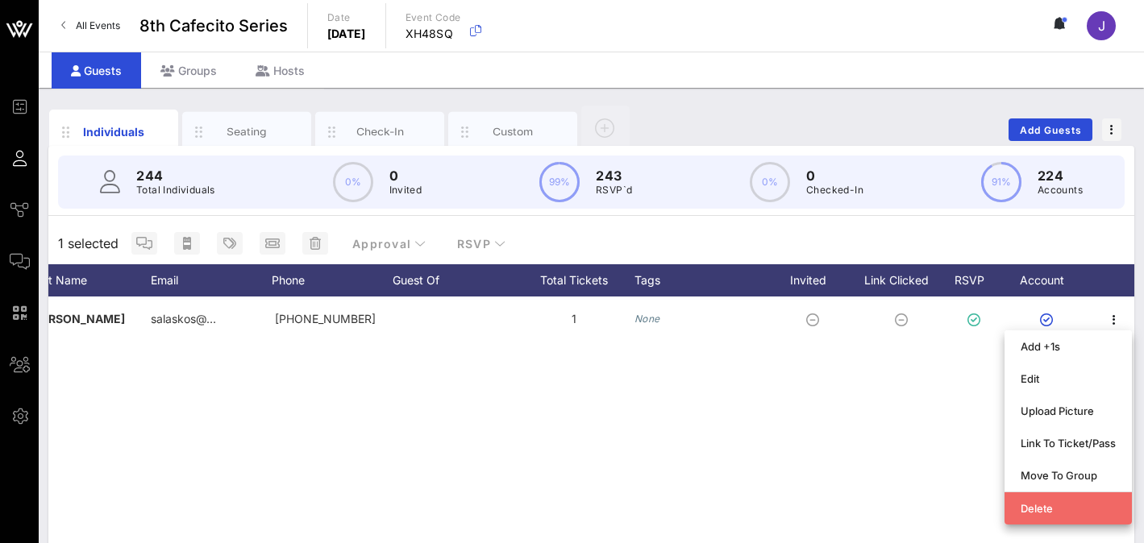
click at [906, 510] on div "Delete" at bounding box center [1068, 508] width 95 height 13
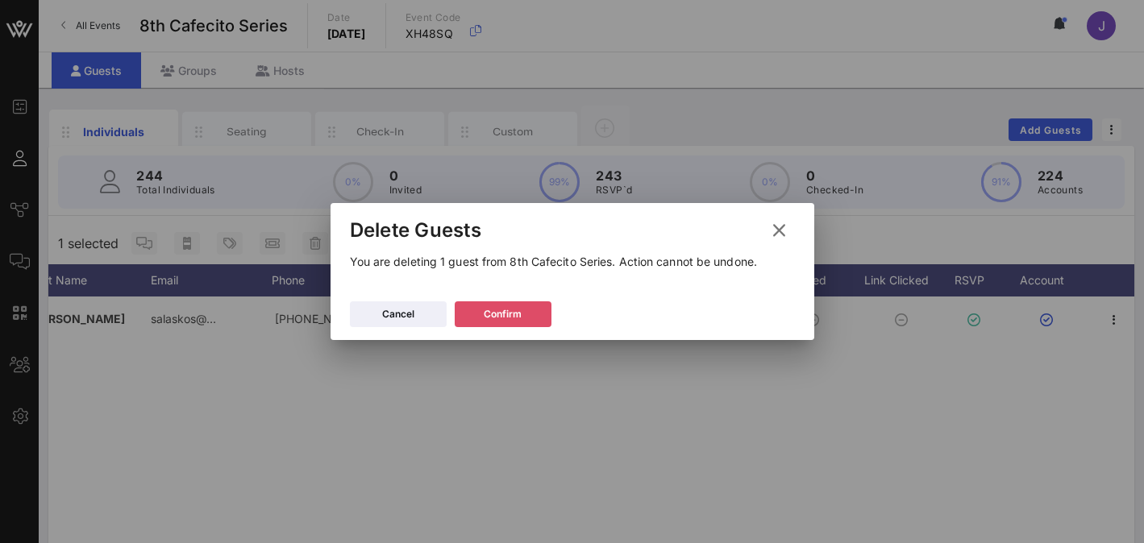
click at [493, 316] on div "Confirm" at bounding box center [503, 314] width 38 height 16
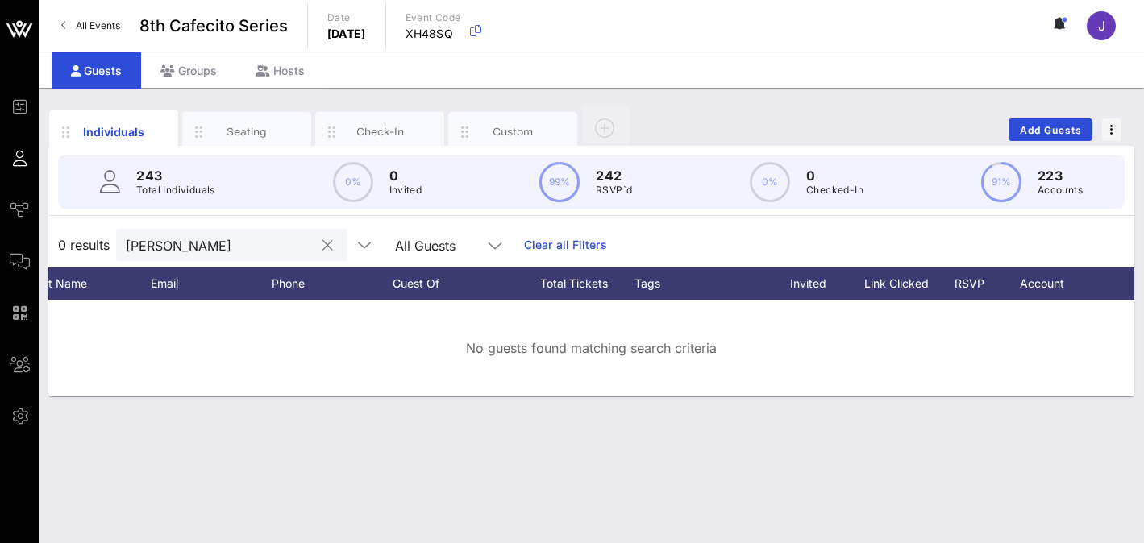
click at [189, 253] on input "[PERSON_NAME]" at bounding box center [220, 245] width 189 height 21
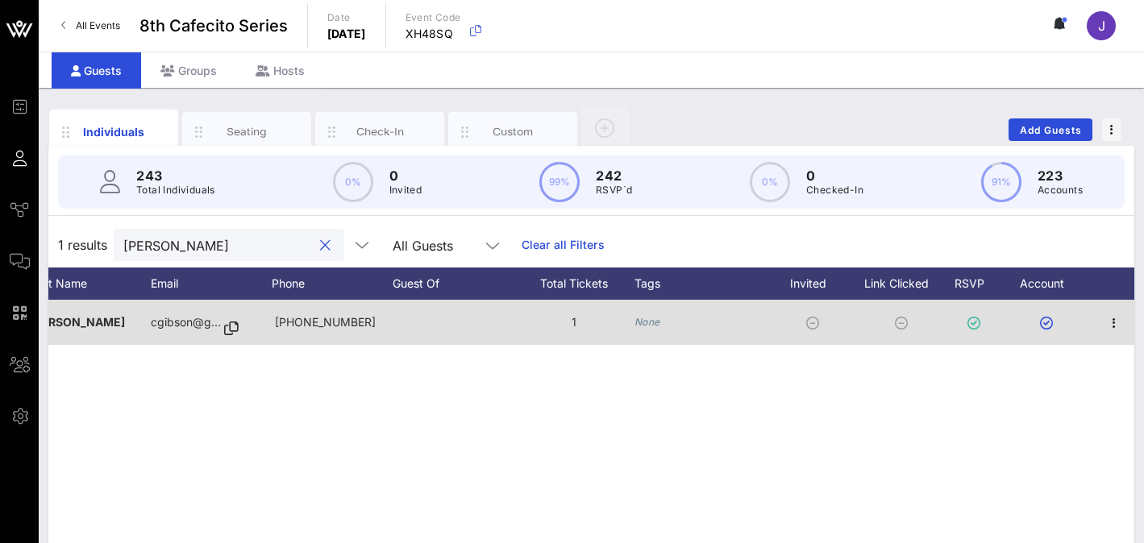
scroll to position [0, 0]
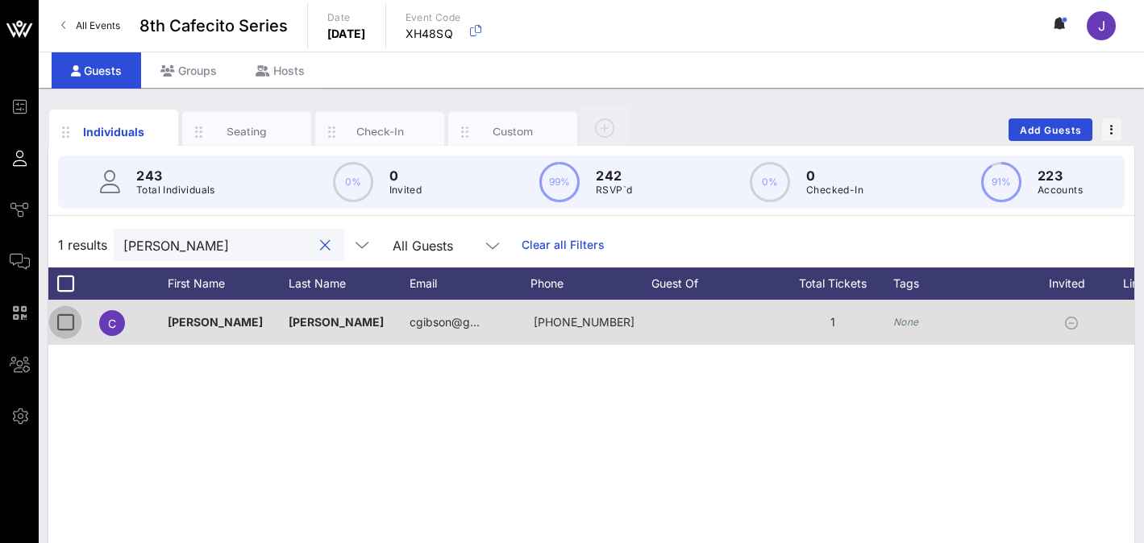
type input "[PERSON_NAME]"
click at [67, 327] on div at bounding box center [65, 322] width 27 height 27
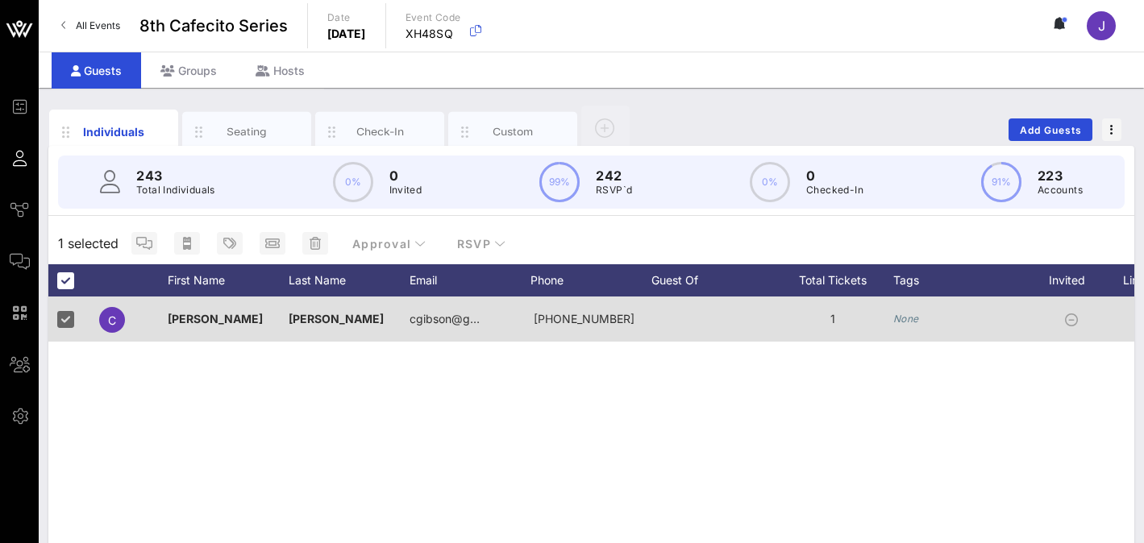
scroll to position [0, 259]
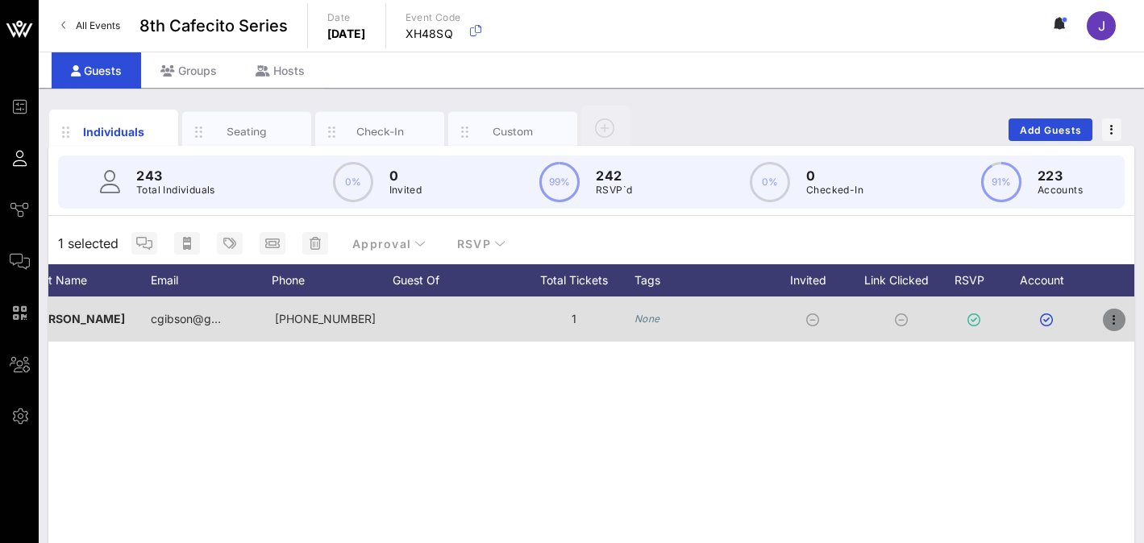
click at [906, 326] on icon "button" at bounding box center [1114, 319] width 19 height 19
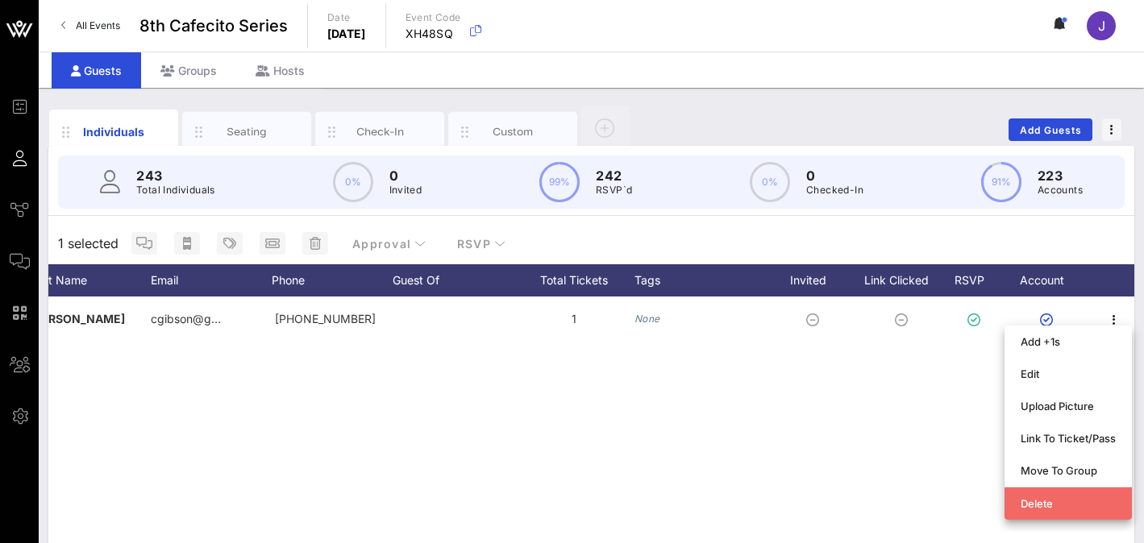
click at [906, 499] on div "Delete" at bounding box center [1068, 503] width 95 height 13
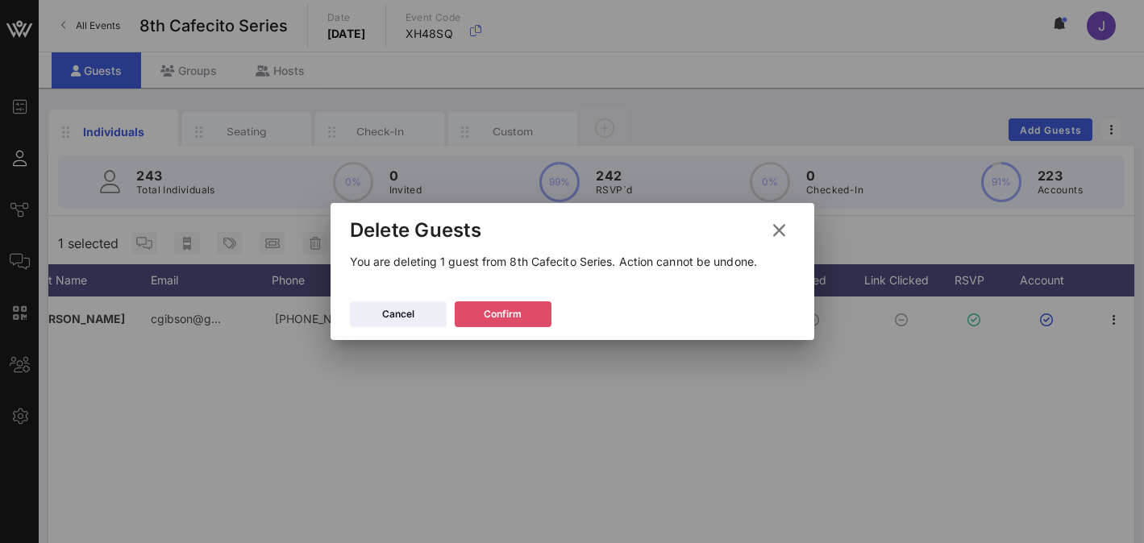
click at [506, 310] on icon at bounding box center [503, 314] width 13 height 11
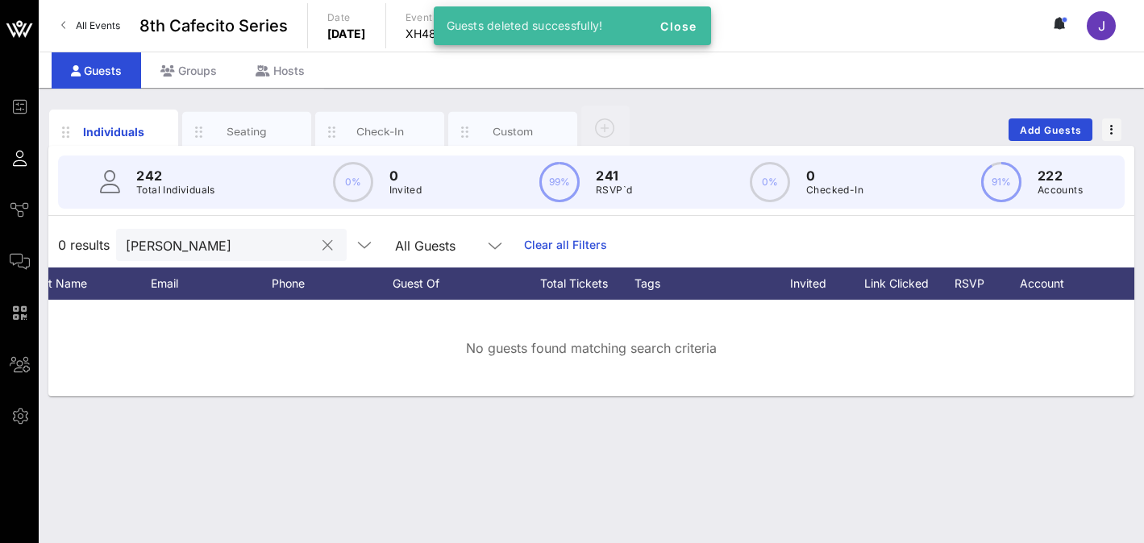
click at [323, 245] on button "clear icon" at bounding box center [328, 246] width 10 height 16
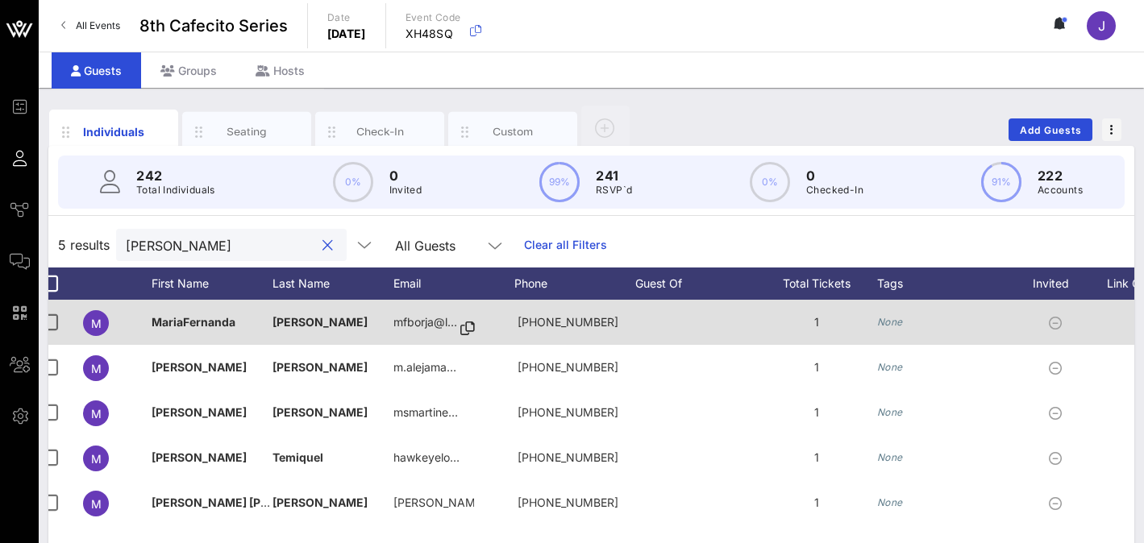
scroll to position [0, 0]
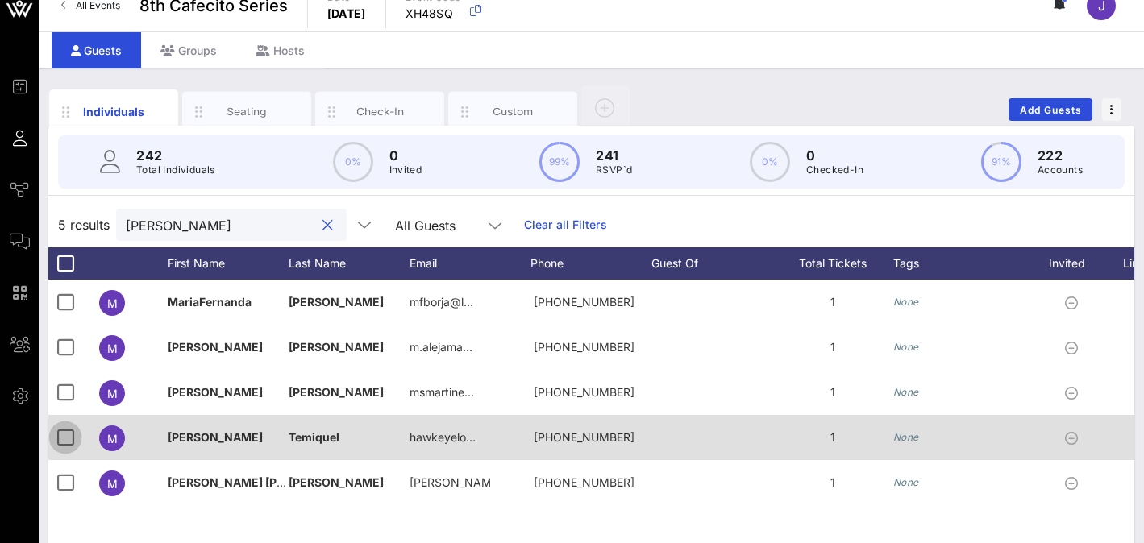
type input "[PERSON_NAME]"
click at [64, 438] on div at bounding box center [65, 437] width 27 height 27
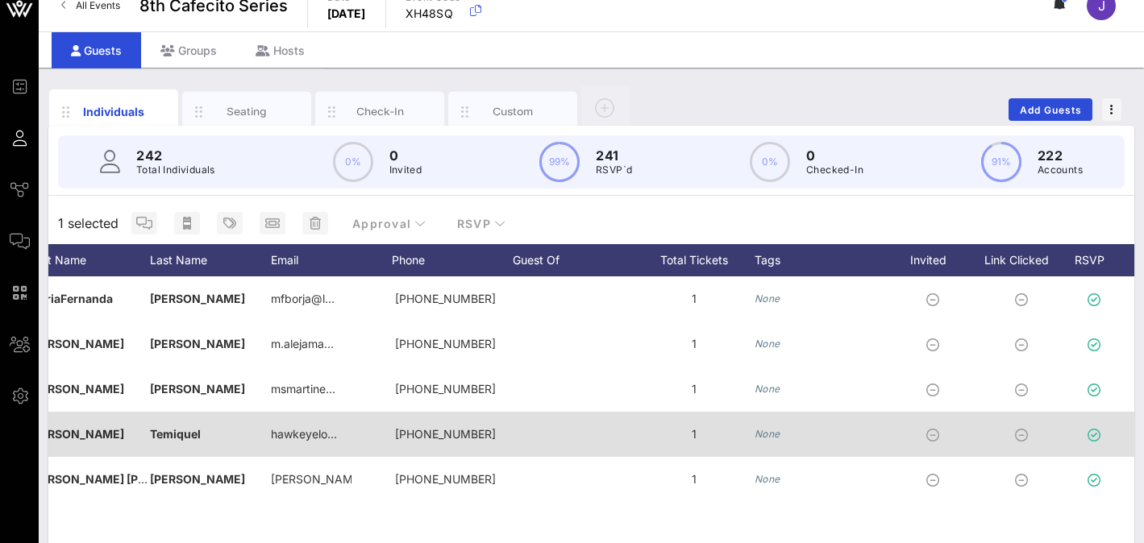
scroll to position [0, 259]
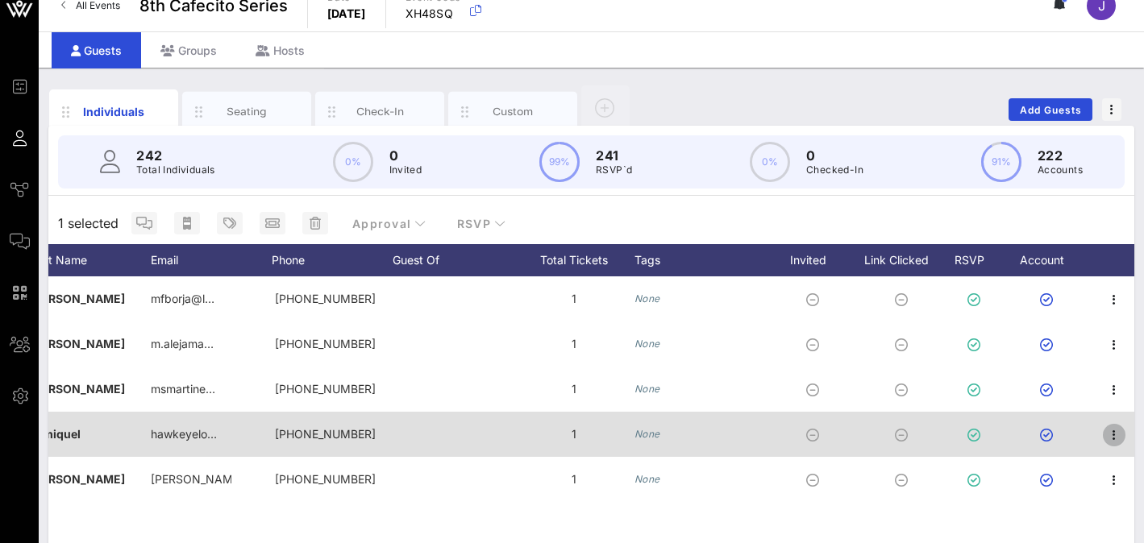
click at [906, 440] on icon "button" at bounding box center [1114, 435] width 19 height 19
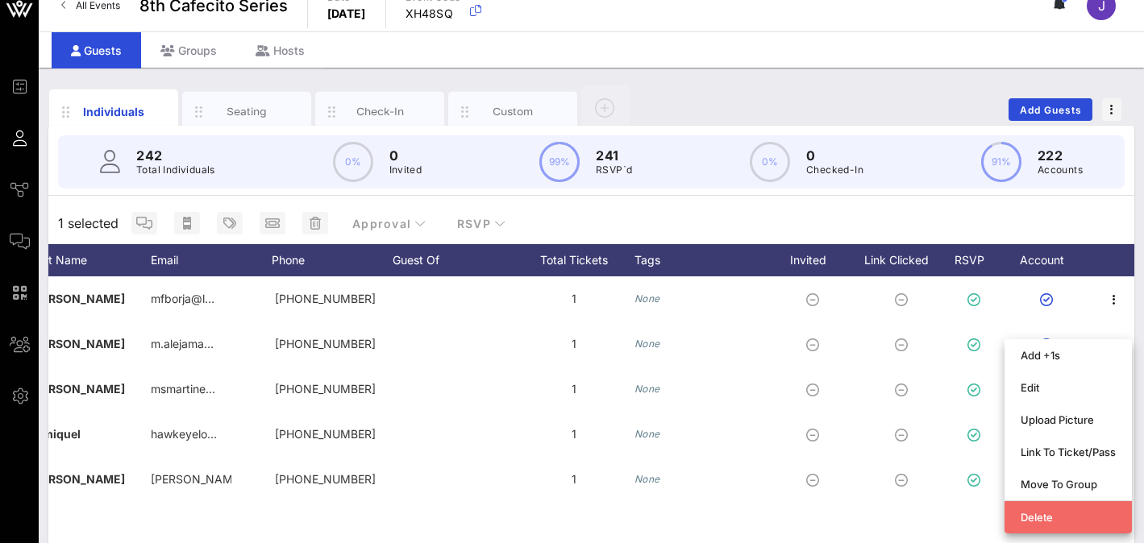
click at [906, 522] on div "Delete" at bounding box center [1068, 517] width 95 height 13
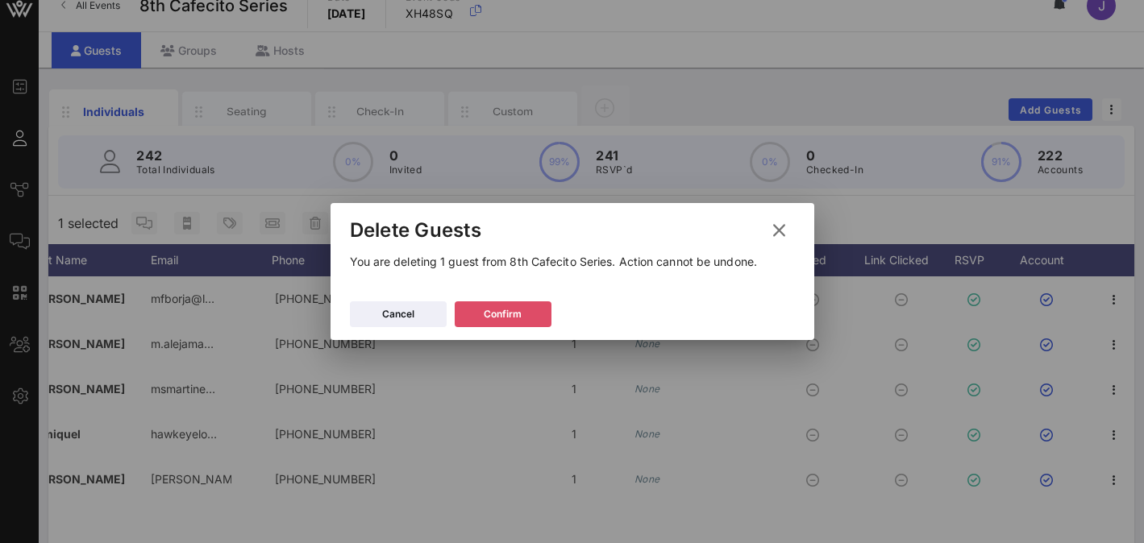
click at [496, 314] on div "Confirm" at bounding box center [503, 314] width 38 height 16
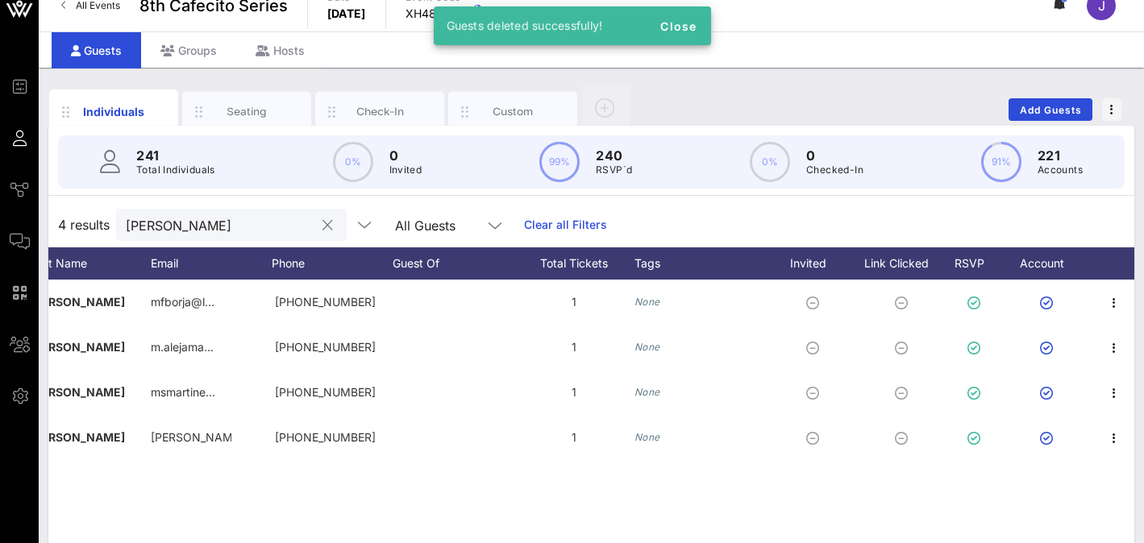
click at [323, 230] on button "clear icon" at bounding box center [328, 226] width 10 height 16
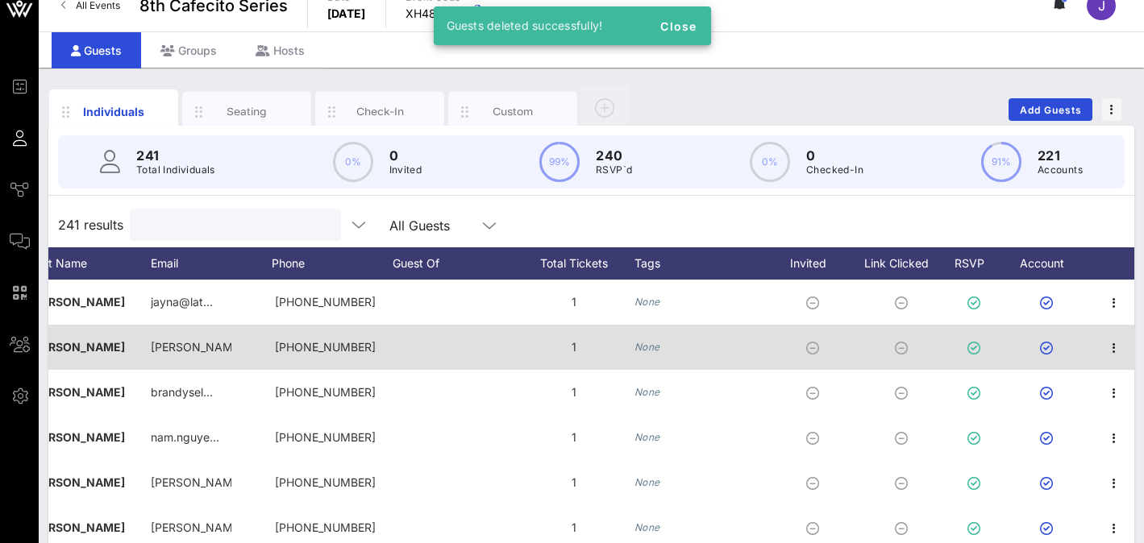
scroll to position [0, 15]
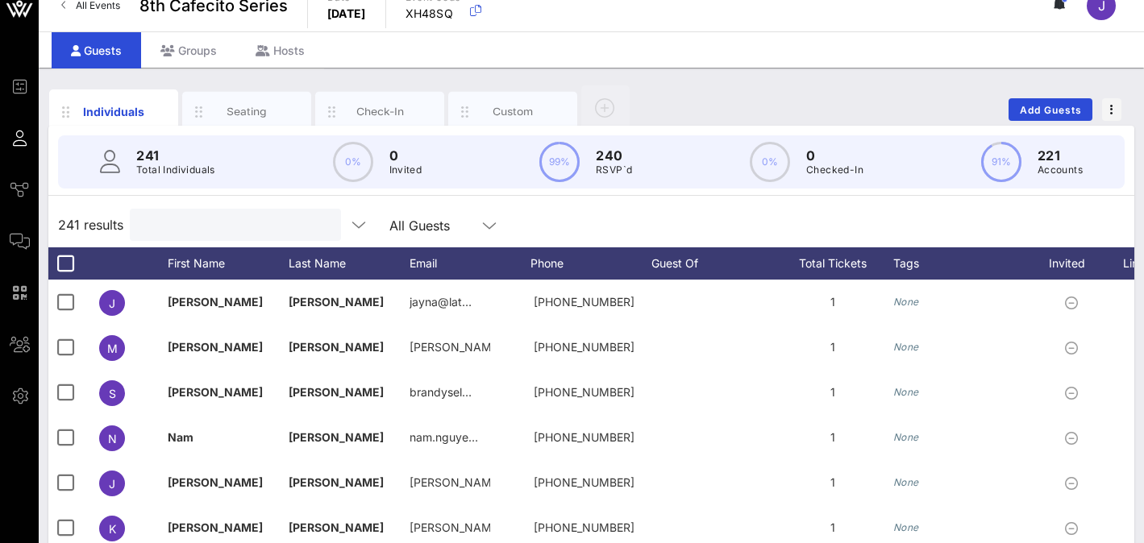
click at [253, 231] on input "text" at bounding box center [233, 224] width 189 height 21
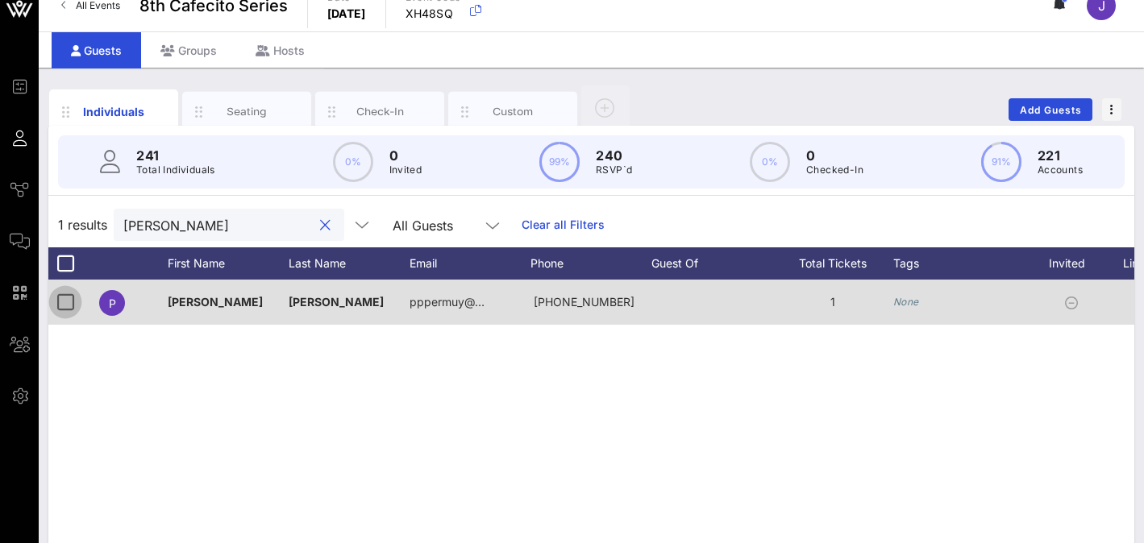
type input "[PERSON_NAME]"
click at [66, 300] on div at bounding box center [65, 302] width 27 height 27
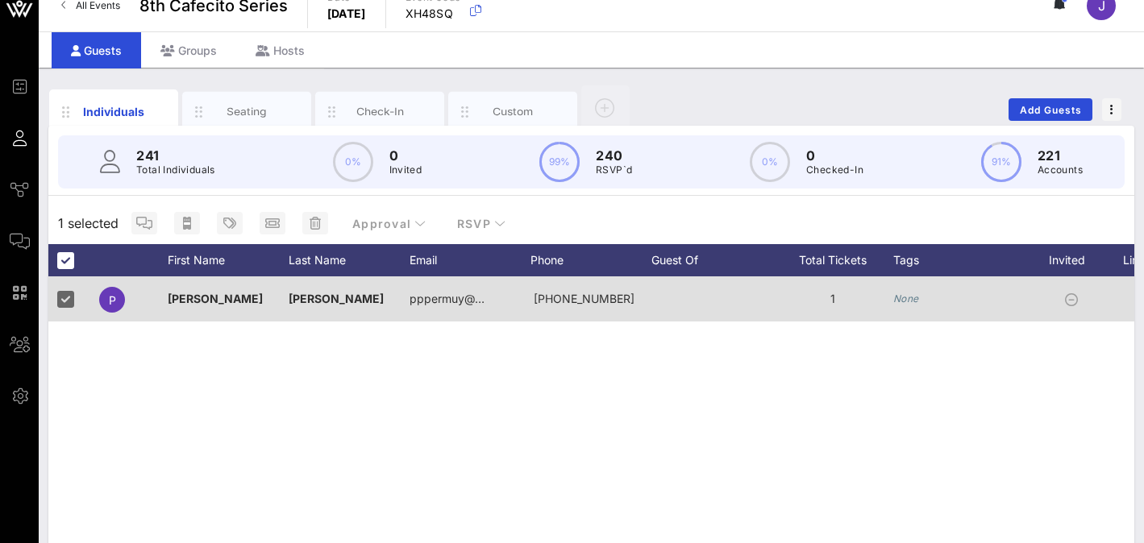
scroll to position [0, 259]
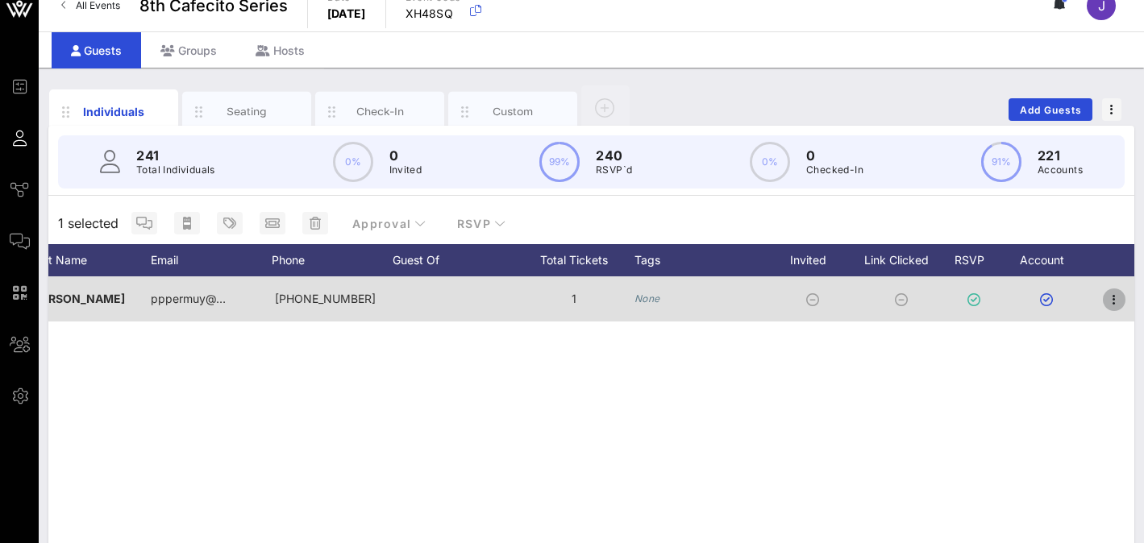
click at [906, 300] on icon "button" at bounding box center [1114, 299] width 19 height 19
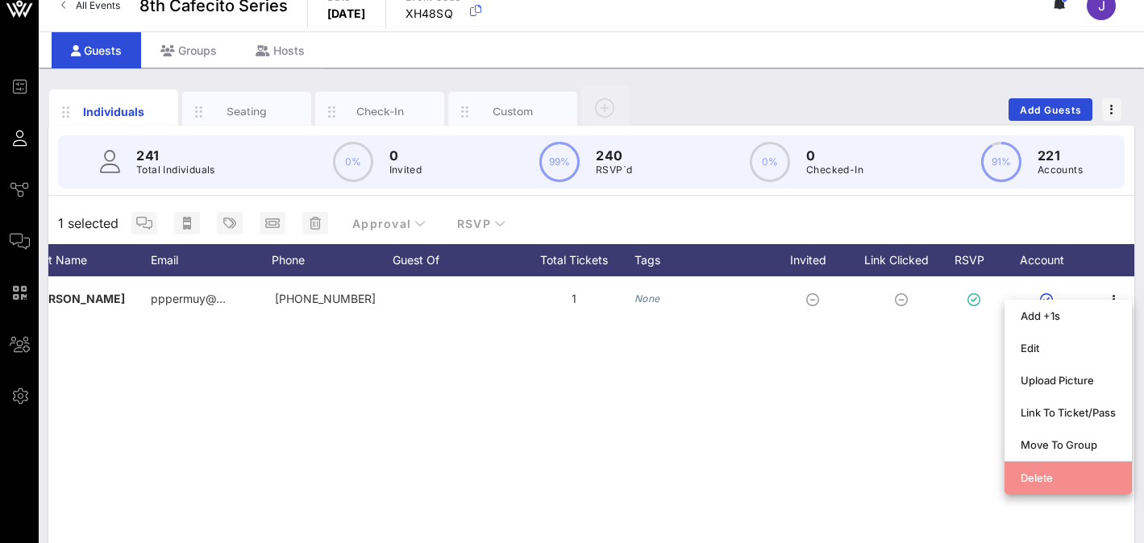
click at [906, 476] on div "Delete" at bounding box center [1068, 478] width 95 height 13
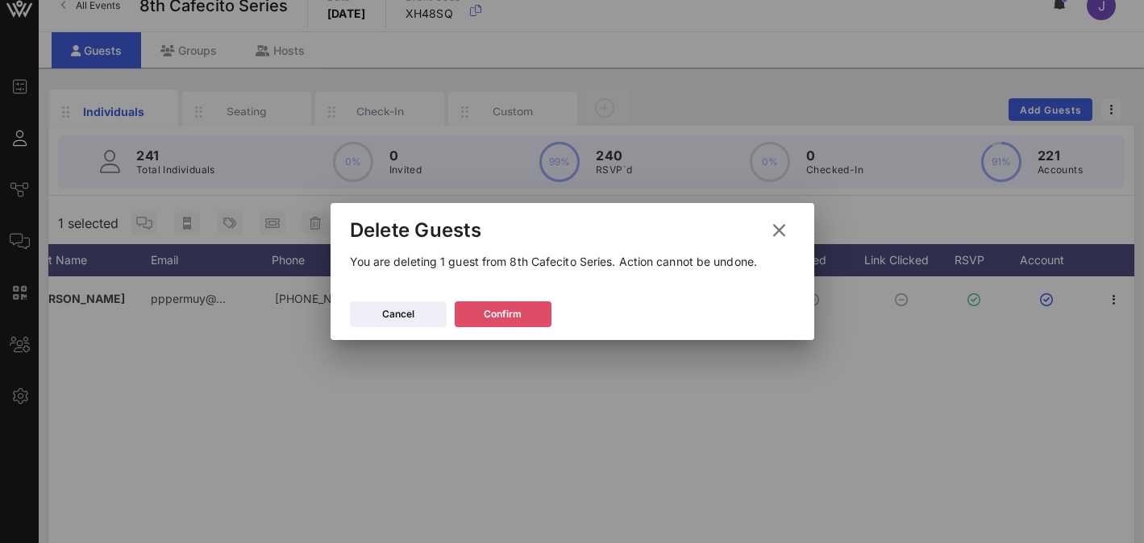
click at [504, 316] on icon at bounding box center [503, 314] width 12 height 10
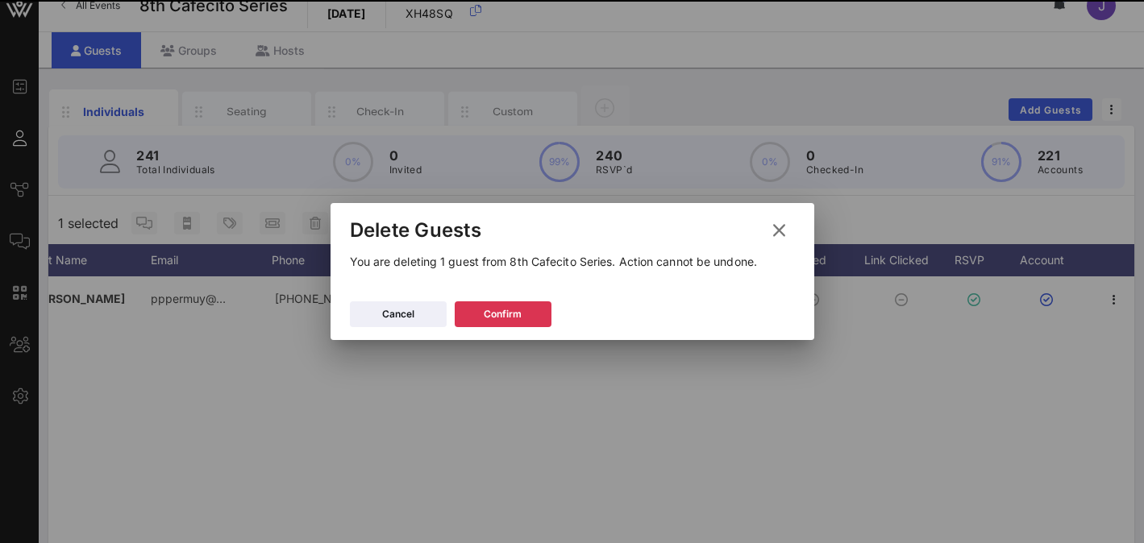
scroll to position [0, 0]
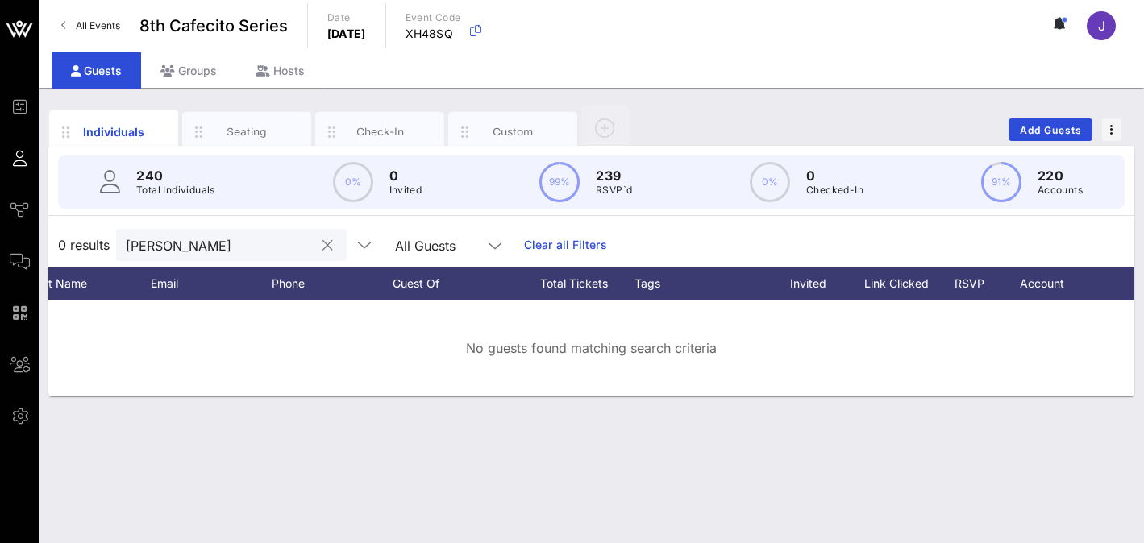
click at [174, 239] on input "[PERSON_NAME]" at bounding box center [220, 245] width 189 height 21
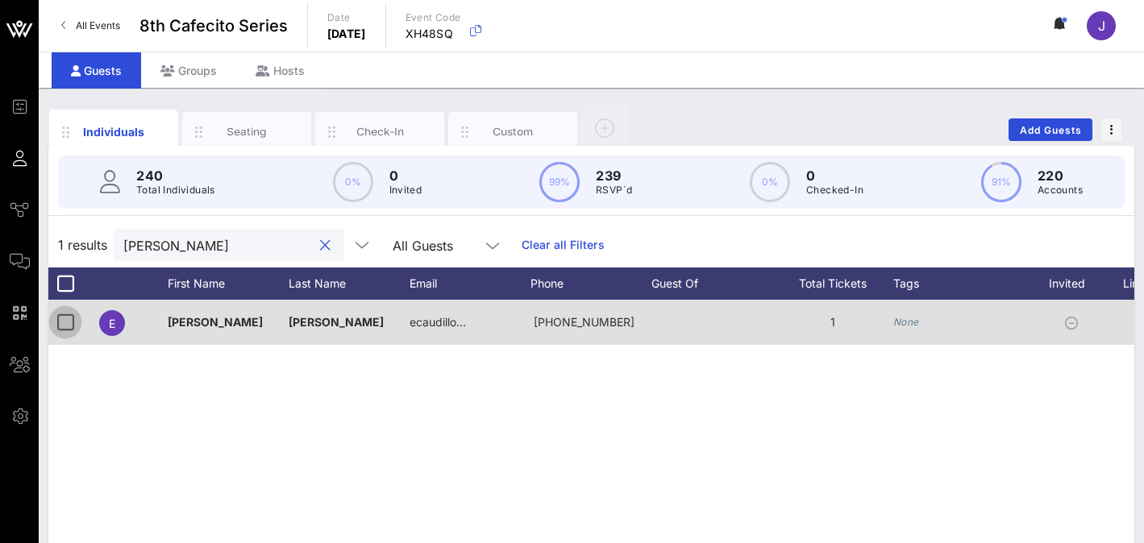
type input "[PERSON_NAME]"
click at [69, 324] on div at bounding box center [65, 322] width 27 height 27
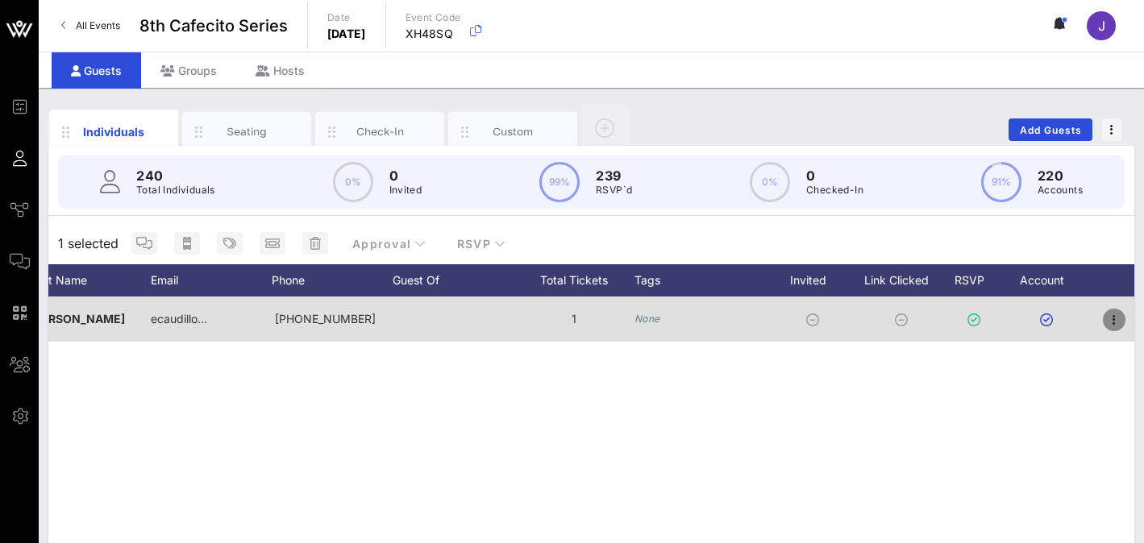
click at [906, 317] on icon "button" at bounding box center [1114, 319] width 19 height 19
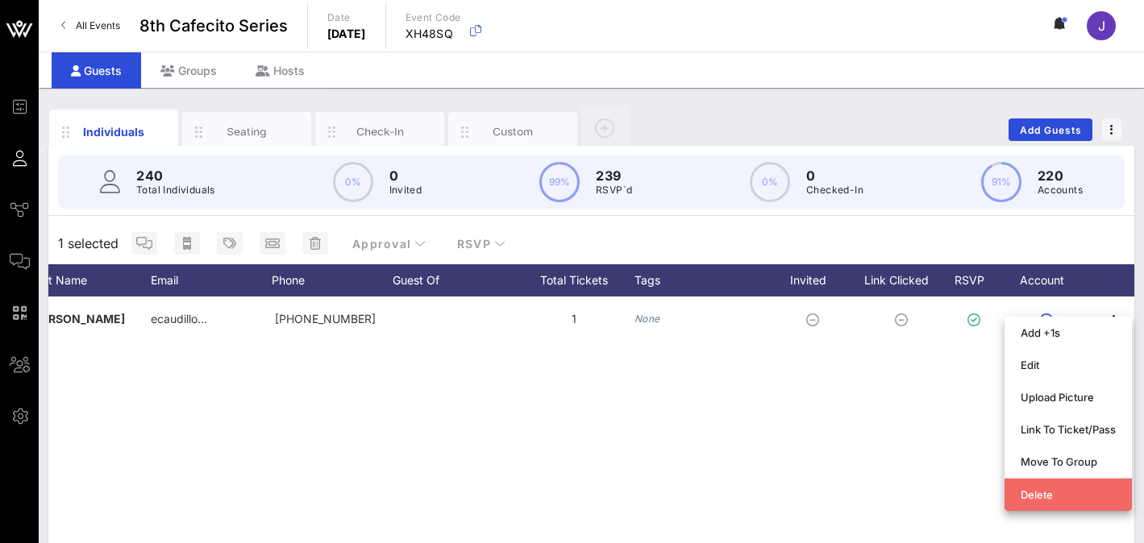
click at [906, 496] on div "Delete" at bounding box center [1068, 495] width 95 height 13
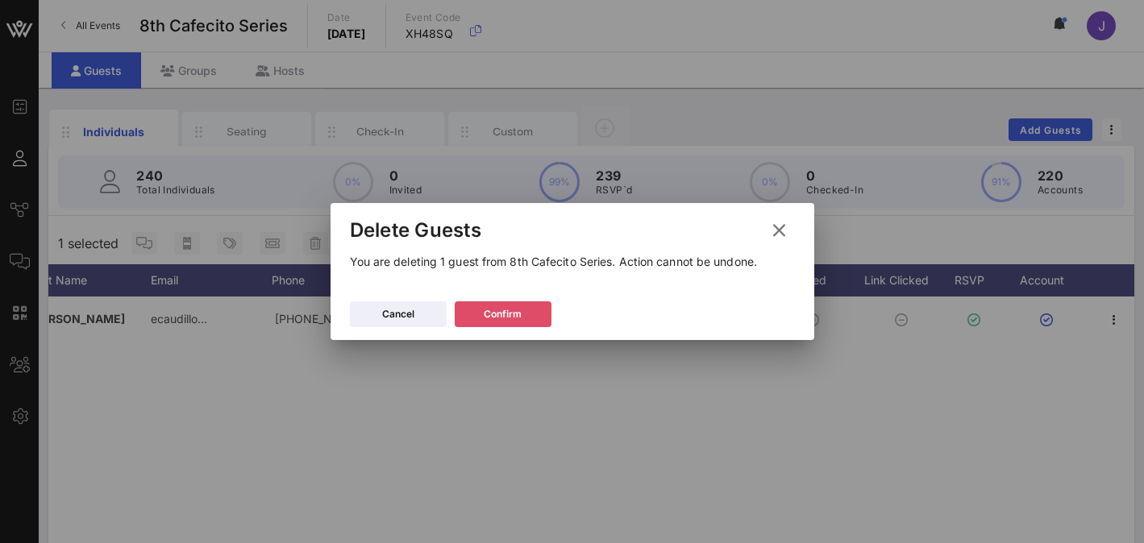
click at [496, 312] on div "Confirm" at bounding box center [503, 314] width 38 height 16
